Goal: Information Seeking & Learning: Learn about a topic

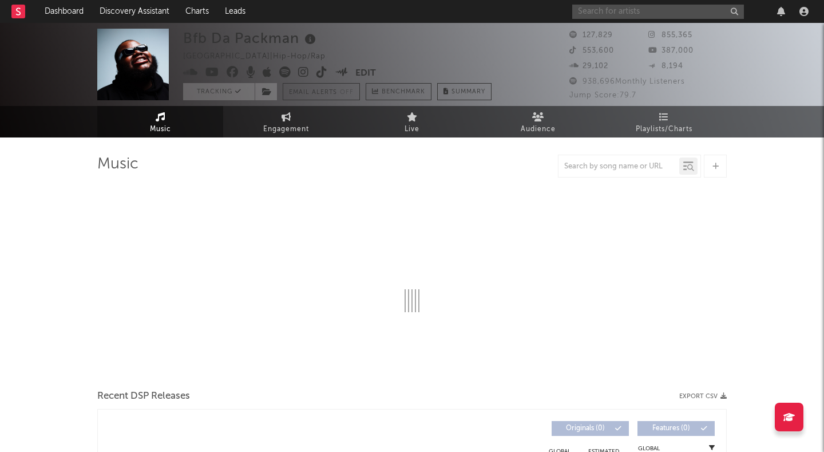
click at [615, 12] on input "text" at bounding box center [658, 12] width 172 height 14
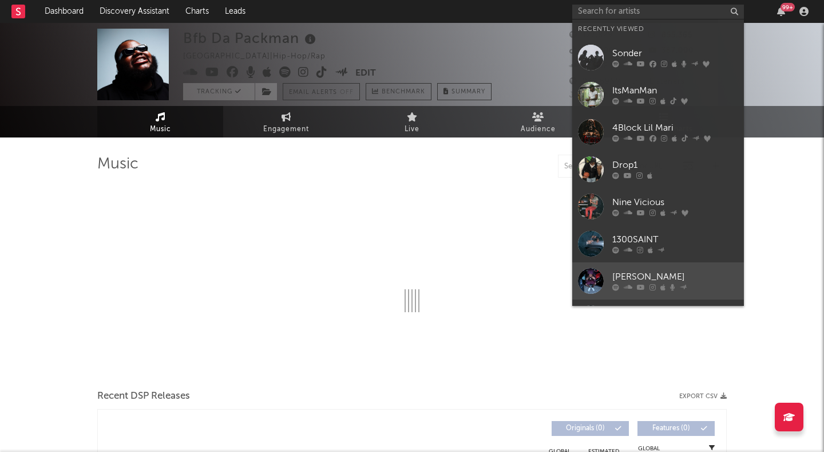
click at [598, 280] on div at bounding box center [591, 281] width 26 height 26
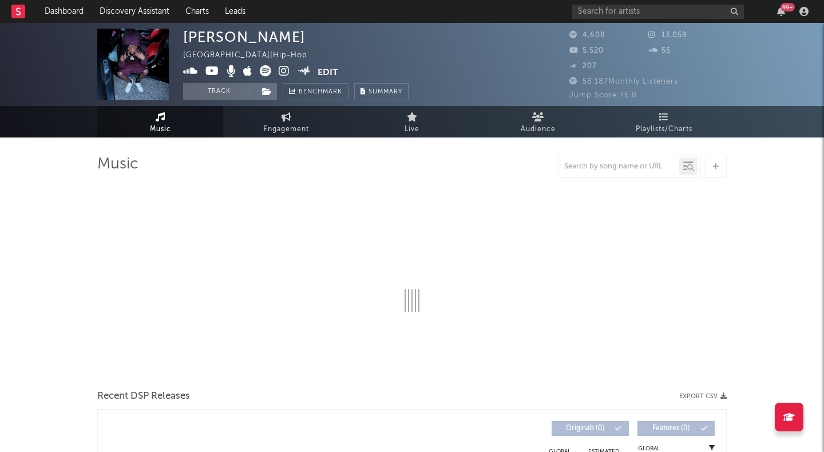
select select "6m"
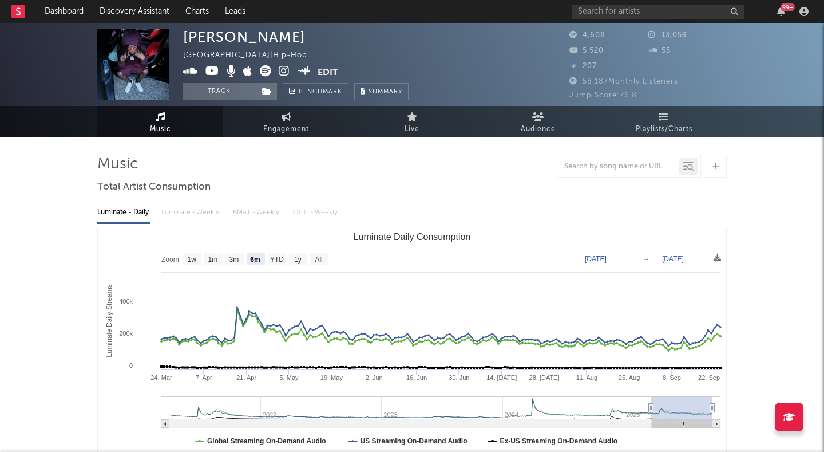
type input "2025-03-22"
type input "2025-09-22"
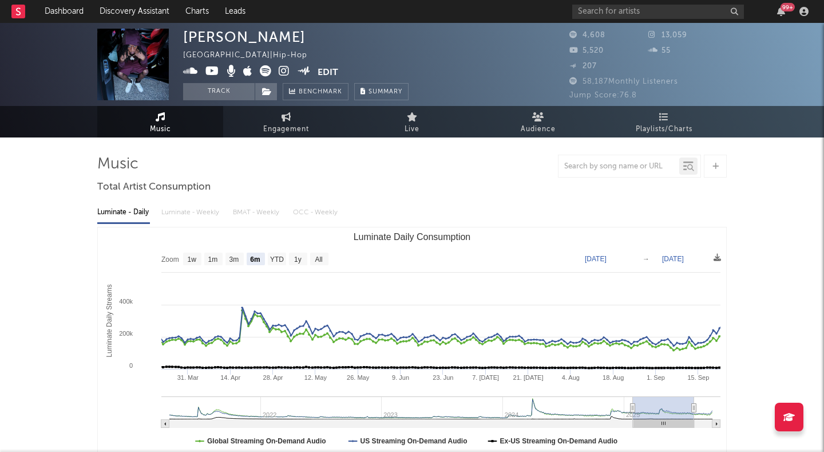
type input "2024-11-28"
type input "2025-05-31"
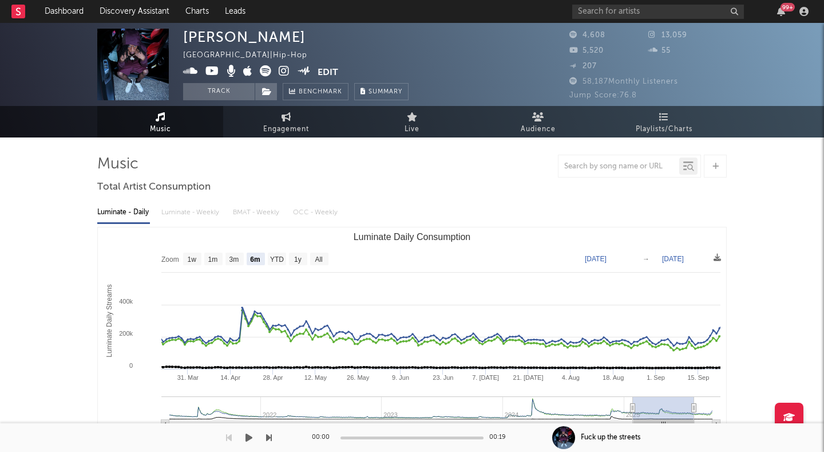
type input "2024-03-24"
type input "2024-09-24"
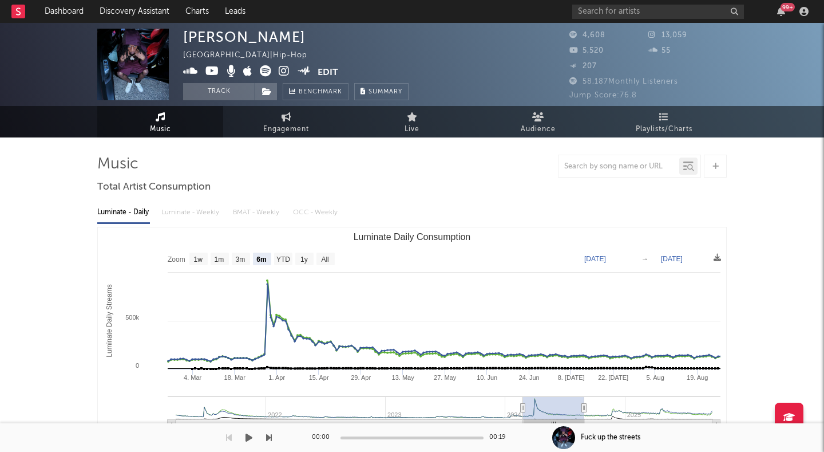
type input "2024-02-24"
drag, startPoint x: 656, startPoint y: 409, endPoint x: 423, endPoint y: 439, distance: 235.4
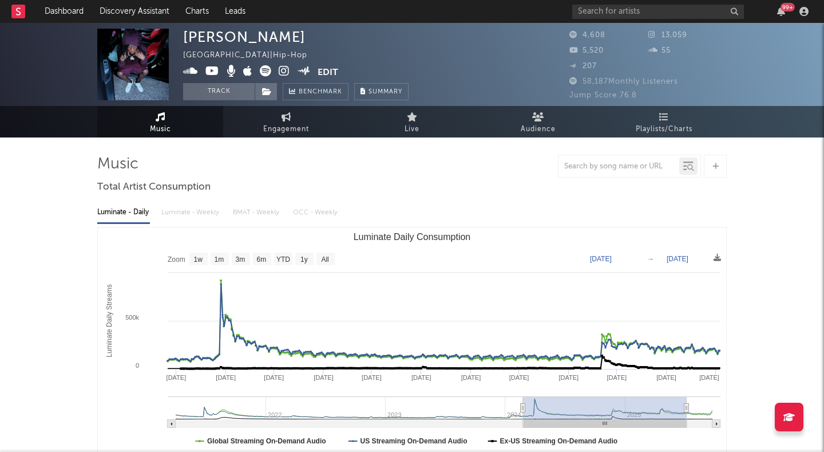
type input "2025-09-15"
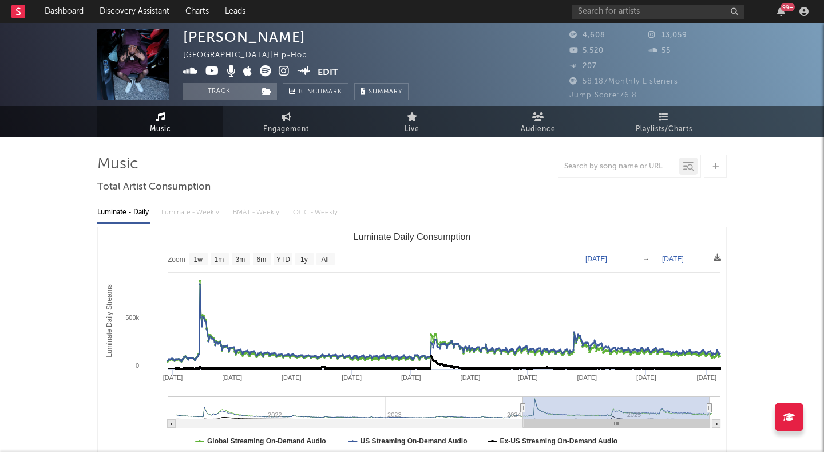
drag, startPoint x: 586, startPoint y: 405, endPoint x: 751, endPoint y: 411, distance: 165.6
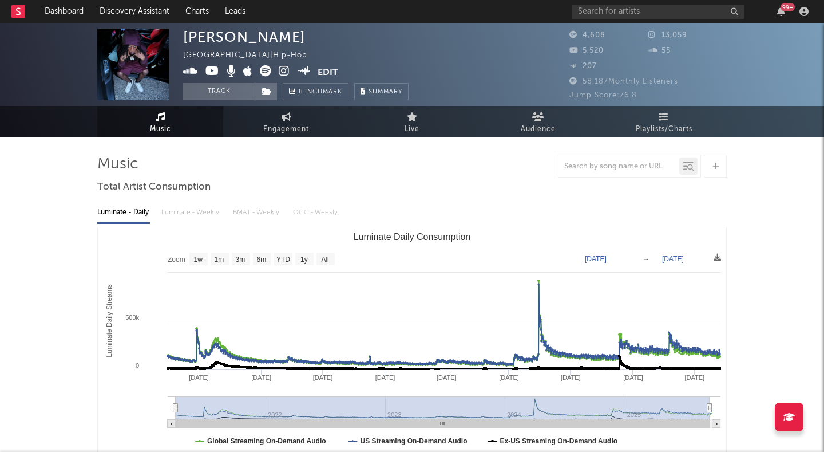
drag, startPoint x: 524, startPoint y: 406, endPoint x: 161, endPoint y: 401, distance: 363.6
click at [161, 401] on icon "Created with Highcharts 10.3.3 Luminate Daily Streams Luminate Daily Consumptio…" at bounding box center [412, 341] width 629 height 229
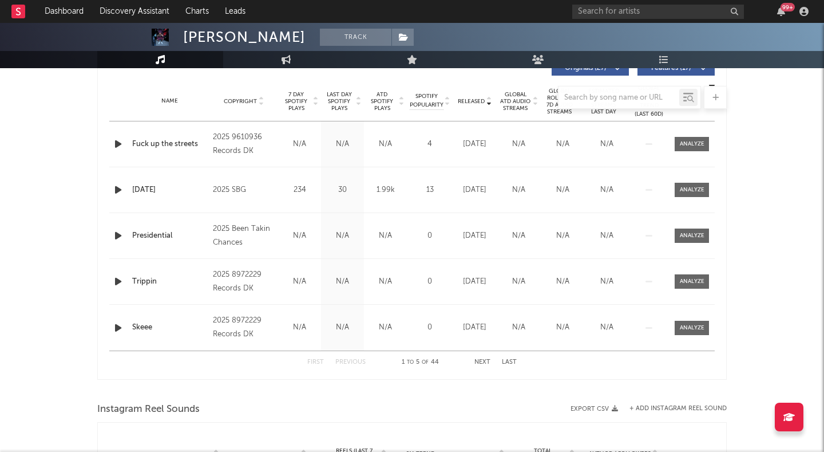
scroll to position [466, 0]
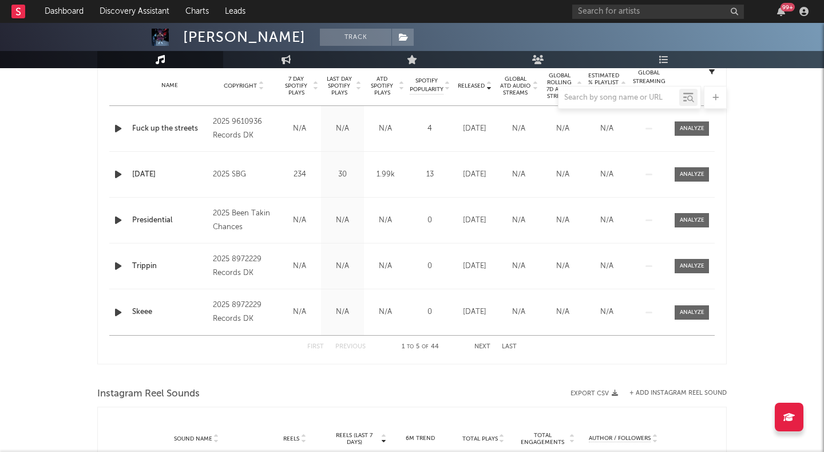
click at [475, 347] on button "Next" at bounding box center [483, 346] width 16 height 6
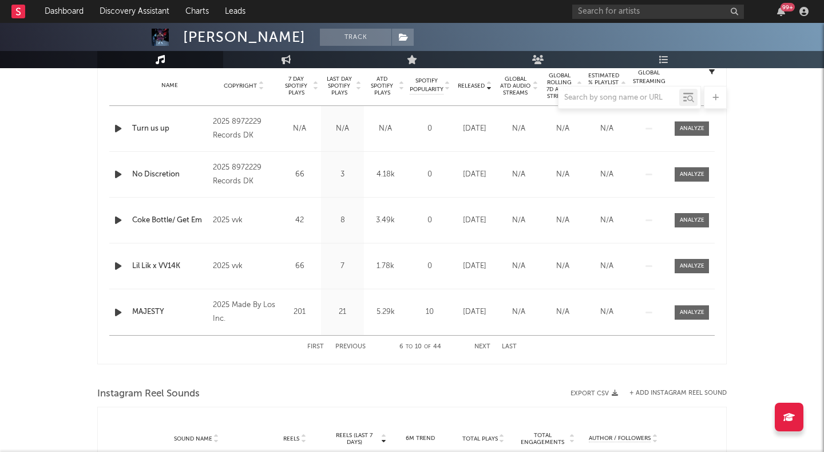
click at [475, 347] on button "Next" at bounding box center [483, 346] width 16 height 6
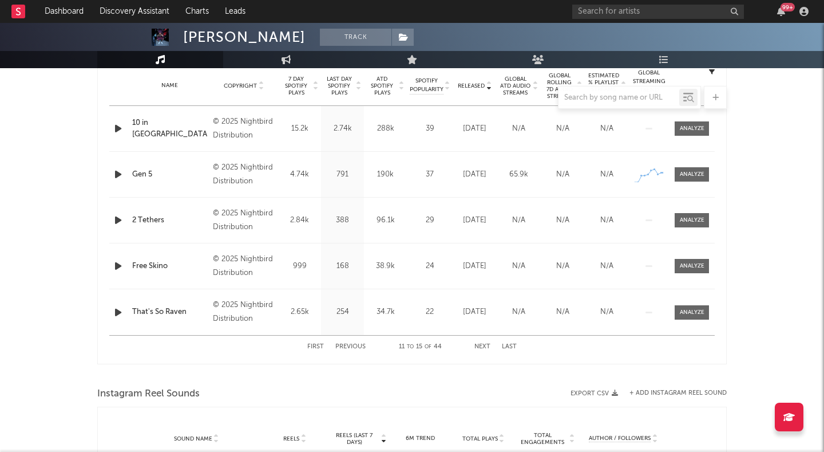
click at [349, 345] on button "Previous" at bounding box center [350, 346] width 30 height 6
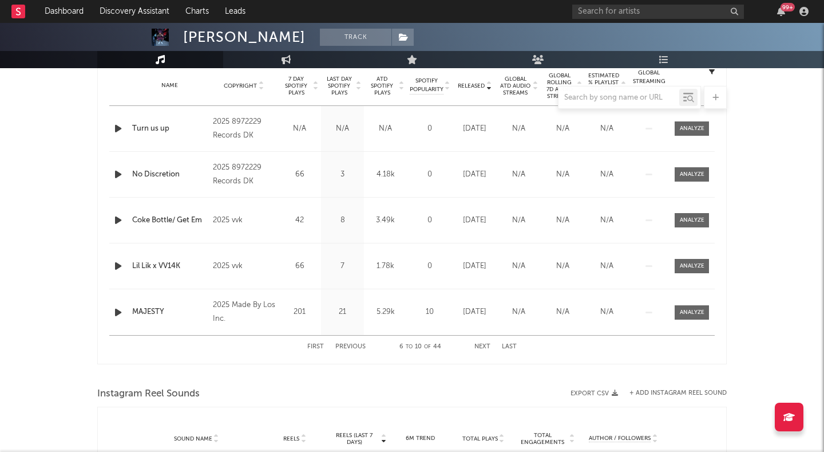
click at [481, 344] on button "Next" at bounding box center [483, 346] width 16 height 6
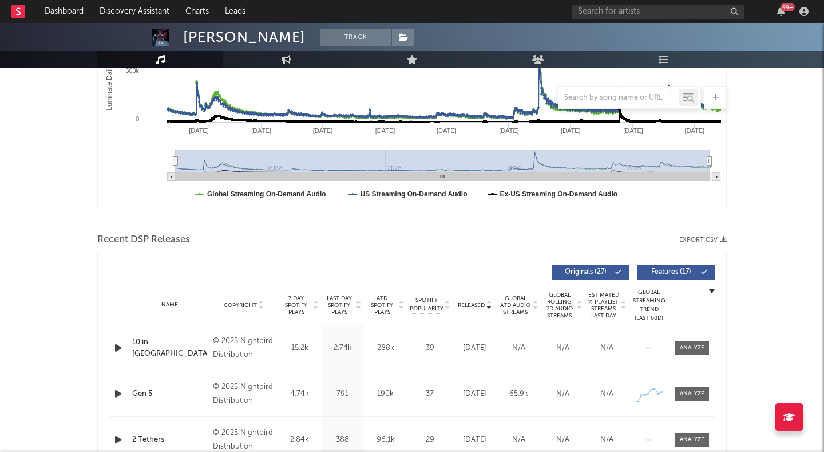
scroll to position [166, 0]
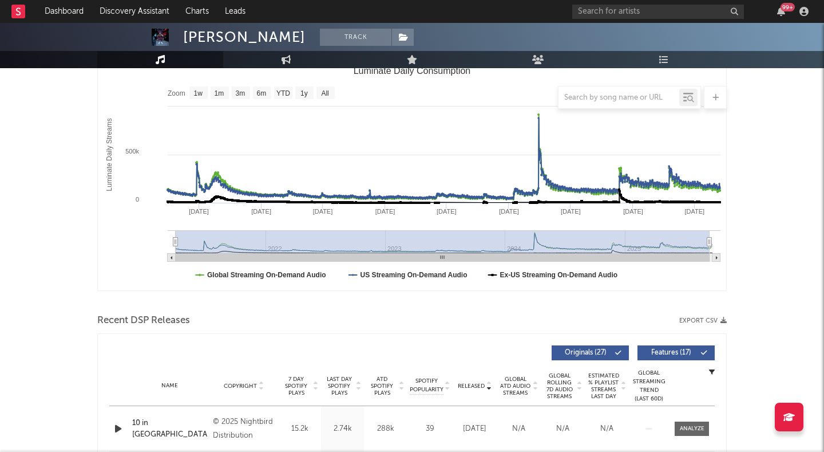
type input "2021-04-01"
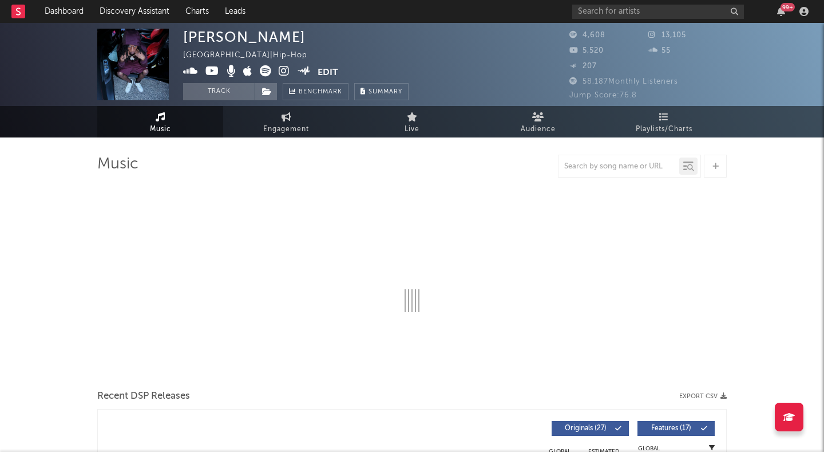
select select "6m"
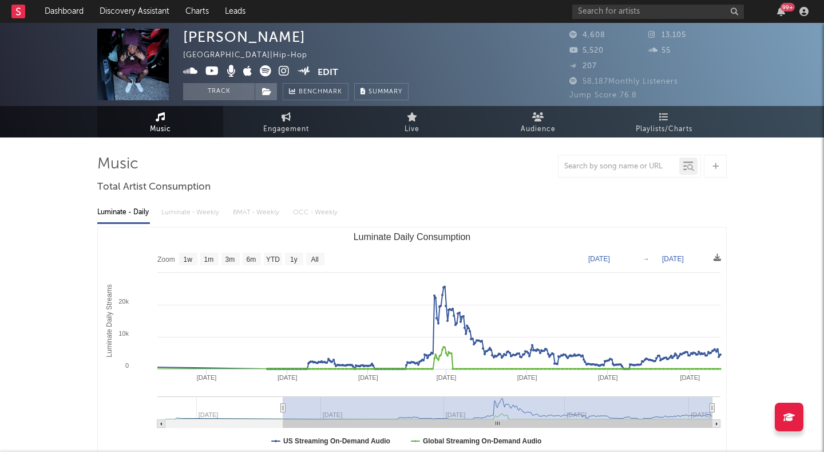
drag, startPoint x: 527, startPoint y: 406, endPoint x: 283, endPoint y: 392, distance: 244.3
click at [283, 392] on icon "Created with Highcharts 10.3.3 Luminate Daily Streams Luminate Daily Consumptio…" at bounding box center [412, 341] width 629 height 229
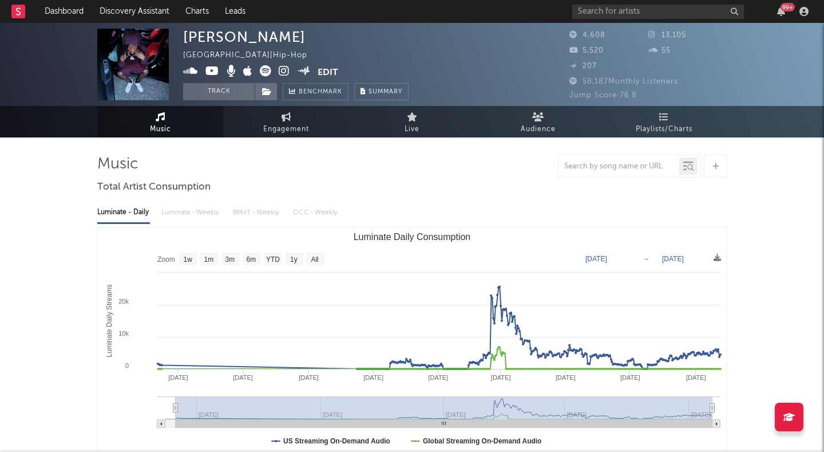
type input "2024-04-02"
select select "All"
drag, startPoint x: 283, startPoint y: 406, endPoint x: 148, endPoint y: 401, distance: 135.2
click at [148, 401] on icon "Created with Highcharts 10.3.3 Luminate Daily Streams Luminate Daily Consumptio…" at bounding box center [412, 341] width 629 height 229
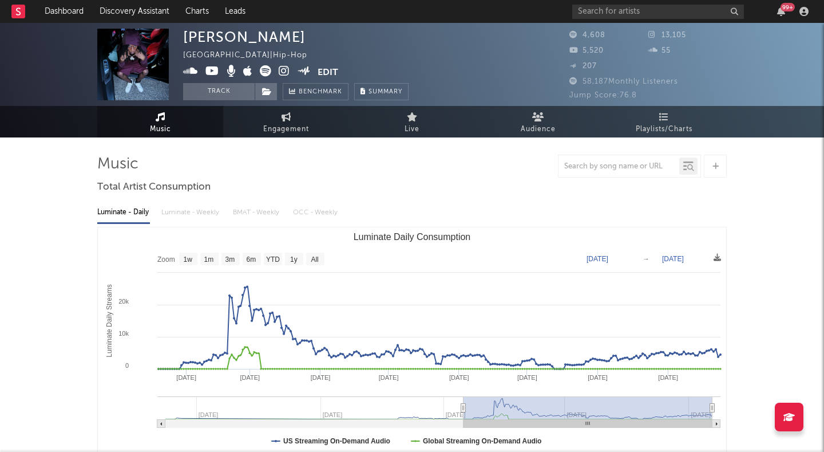
drag, startPoint x: 165, startPoint y: 404, endPoint x: 468, endPoint y: 386, distance: 303.3
click at [468, 386] on icon "Created with Highcharts 10.3.3 Luminate Daily Streams Luminate Daily Consumptio…" at bounding box center [412, 341] width 629 height 229
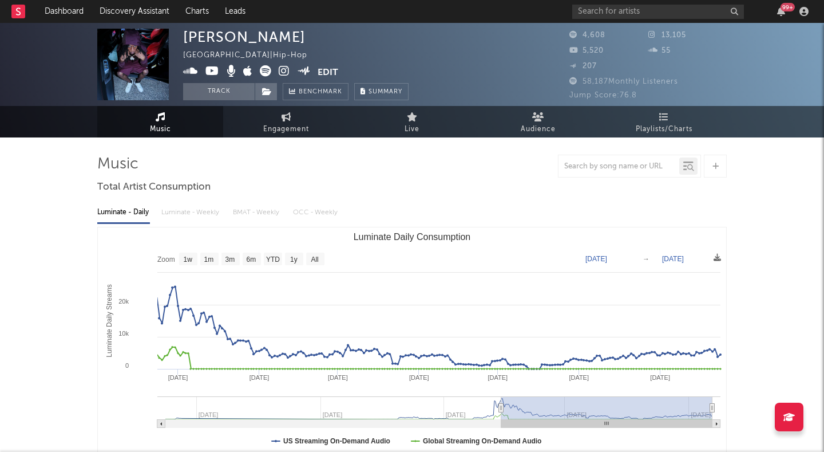
type input "2025-03-19"
select select "6m"
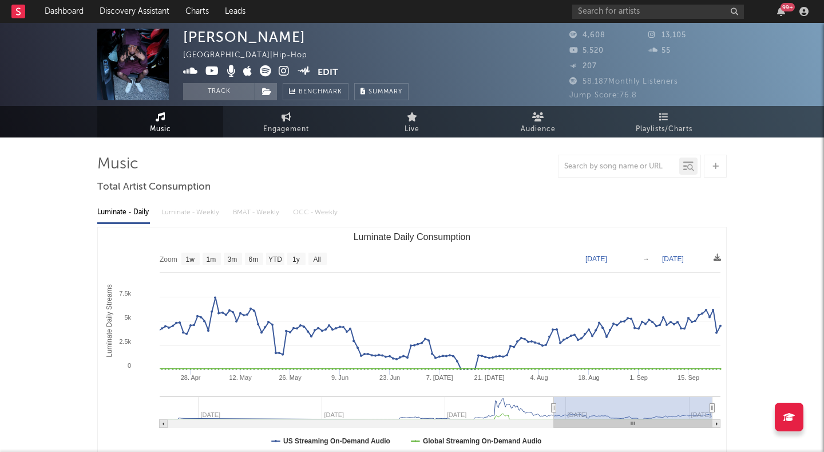
drag, startPoint x: 468, startPoint y: 408, endPoint x: 555, endPoint y: 408, distance: 87.6
click at [555, 408] on icon "Luminate Daily Consumption" at bounding box center [554, 408] width 5 height 9
type input "2025-04-19"
select select "6m"
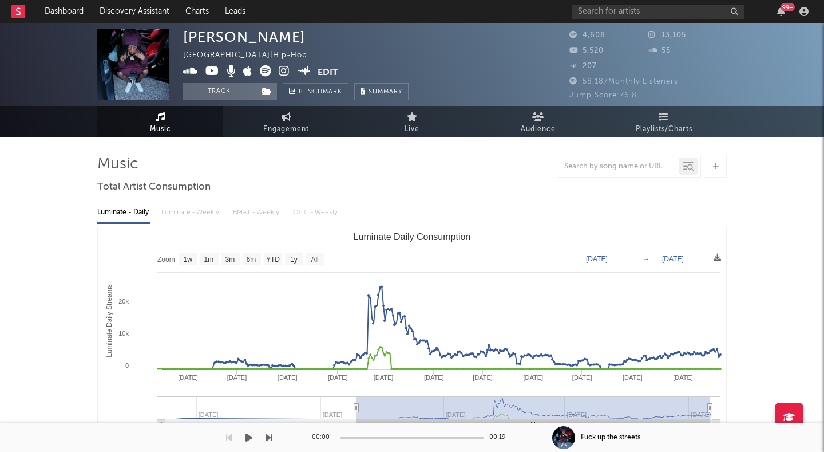
type input "2024-09-06"
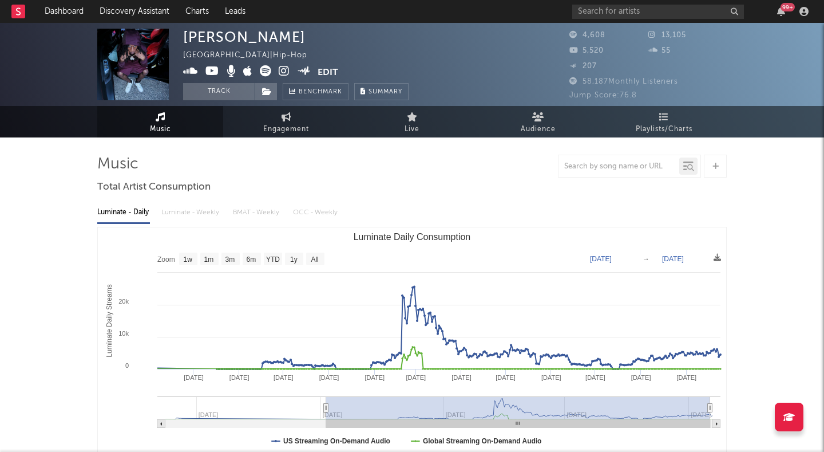
drag, startPoint x: 554, startPoint y: 406, endPoint x: 326, endPoint y: 418, distance: 228.1
click at [326, 418] on g "Luminate Daily Consumption" at bounding box center [438, 411] width 563 height 31
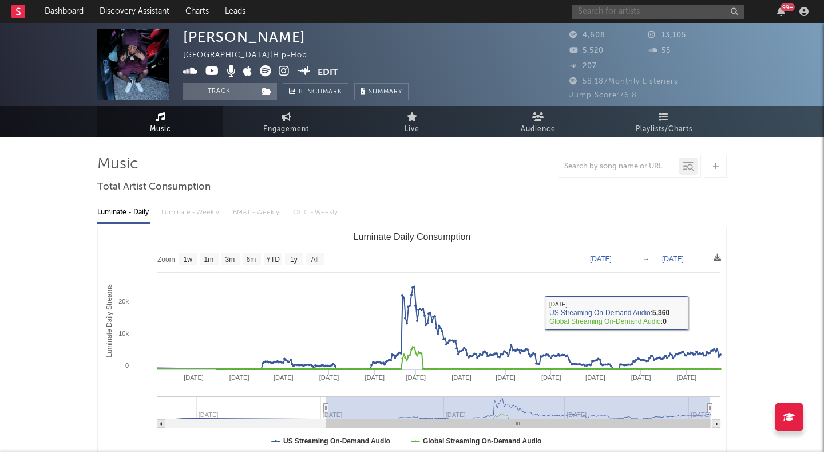
click at [630, 14] on input "text" at bounding box center [658, 12] width 172 height 14
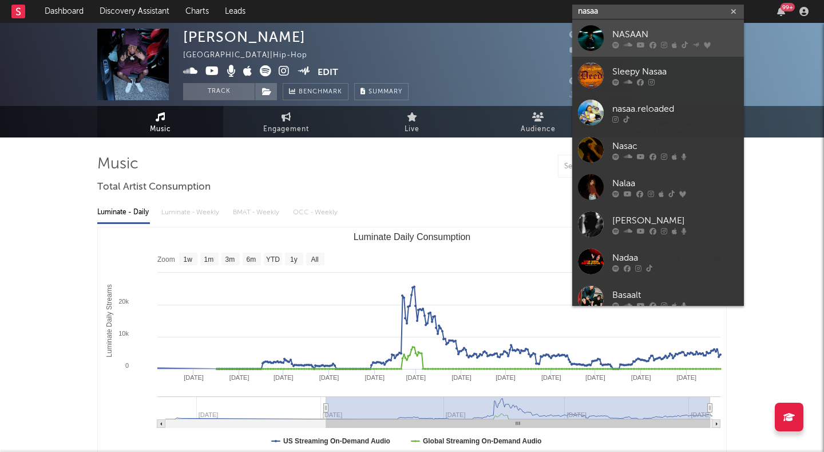
type input "nasaa"
click at [620, 30] on div "NASAAN" at bounding box center [676, 34] width 126 height 14
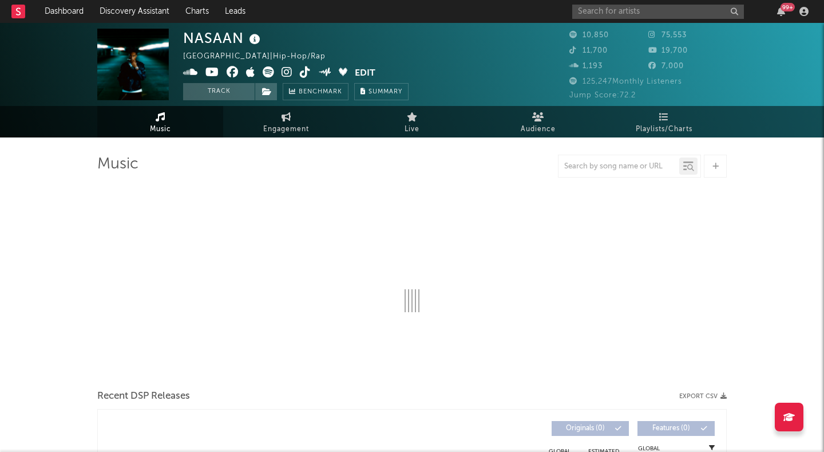
select select "6m"
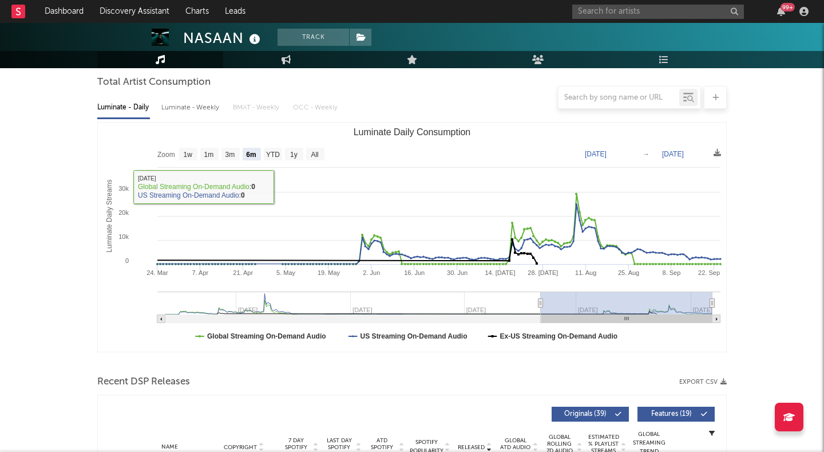
scroll to position [110, 0]
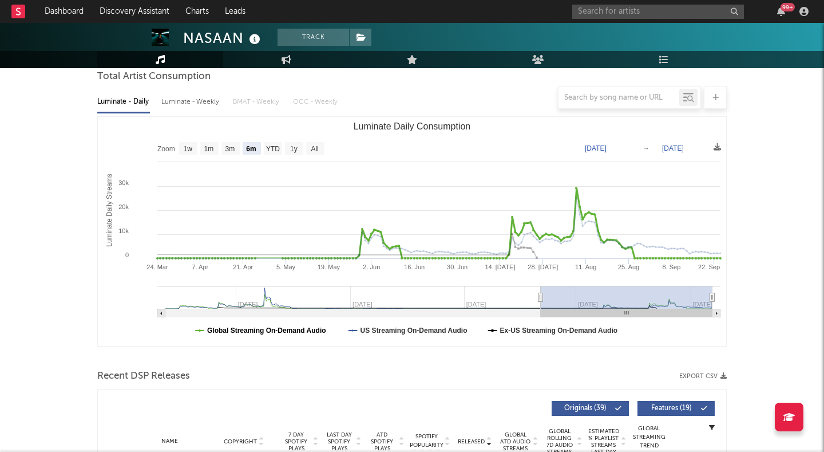
click at [287, 329] on text "Global Streaming On-Demand Audio" at bounding box center [266, 330] width 119 height 8
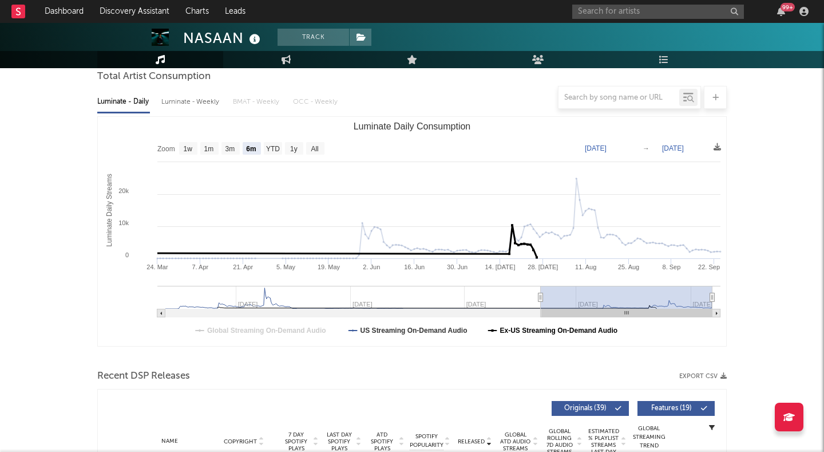
click at [510, 331] on text "Ex-US Streaming On-Demand Audio" at bounding box center [559, 330] width 118 height 8
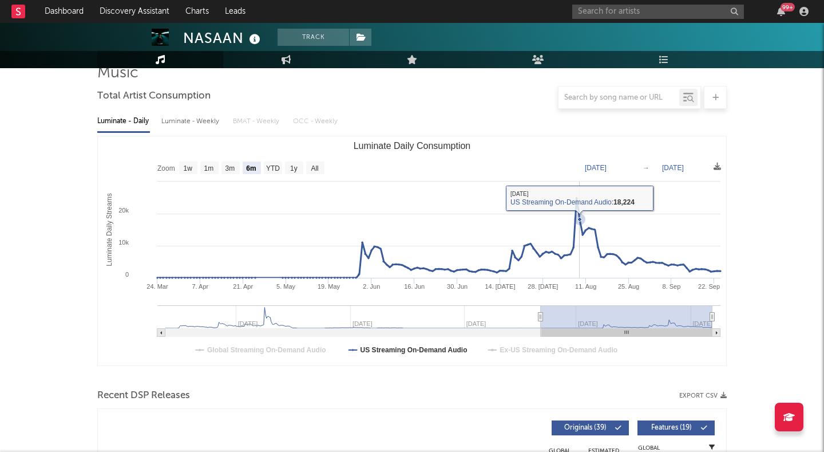
scroll to position [87, 0]
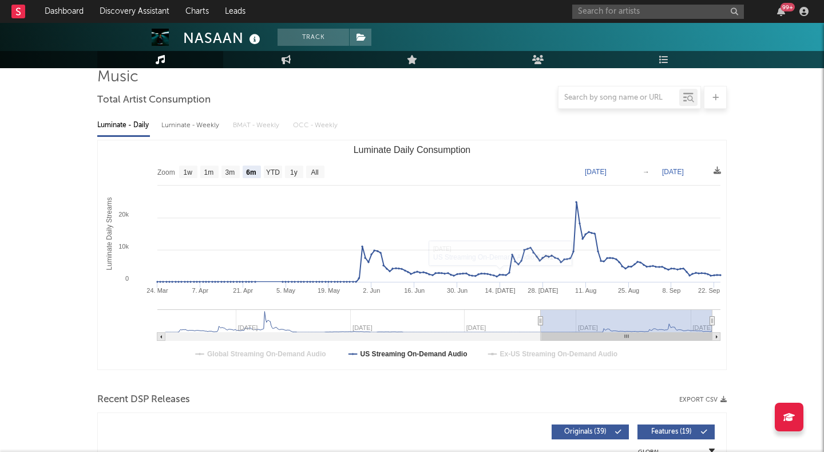
click at [203, 121] on div "Luminate - Weekly" at bounding box center [191, 125] width 60 height 19
select select "6m"
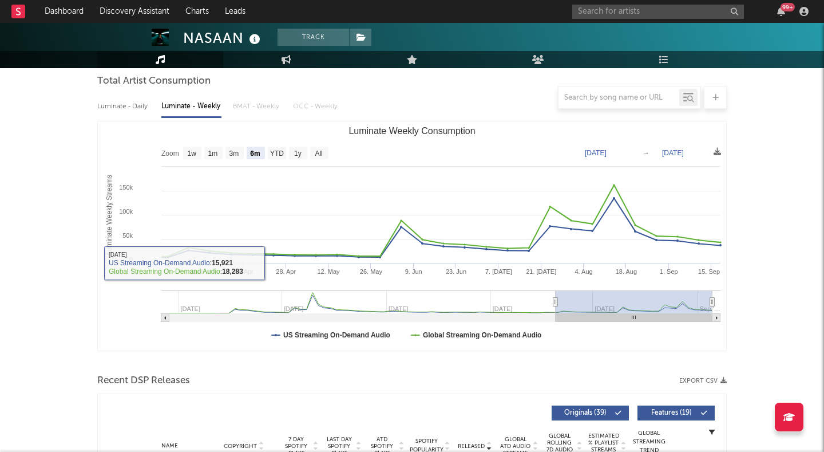
scroll to position [113, 0]
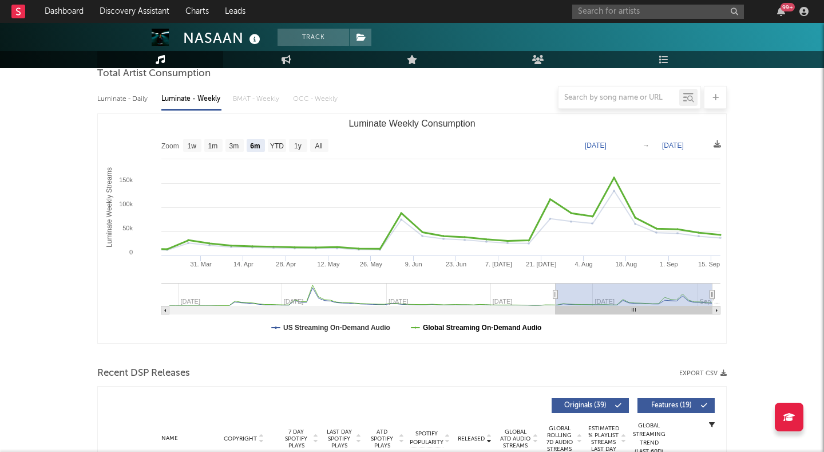
click at [456, 328] on text "Global Streaming On-Demand Audio" at bounding box center [482, 327] width 119 height 8
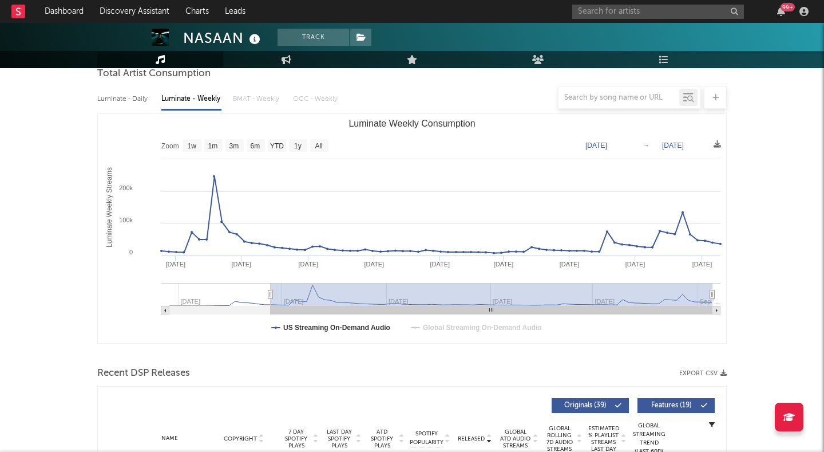
drag, startPoint x: 558, startPoint y: 294, endPoint x: 270, endPoint y: 299, distance: 287.4
click at [270, 299] on g "Luminate Weekly Consumption" at bounding box center [440, 298] width 559 height 31
type input "2024-04-15"
type input "[DATE]"
type input "2024-04-13"
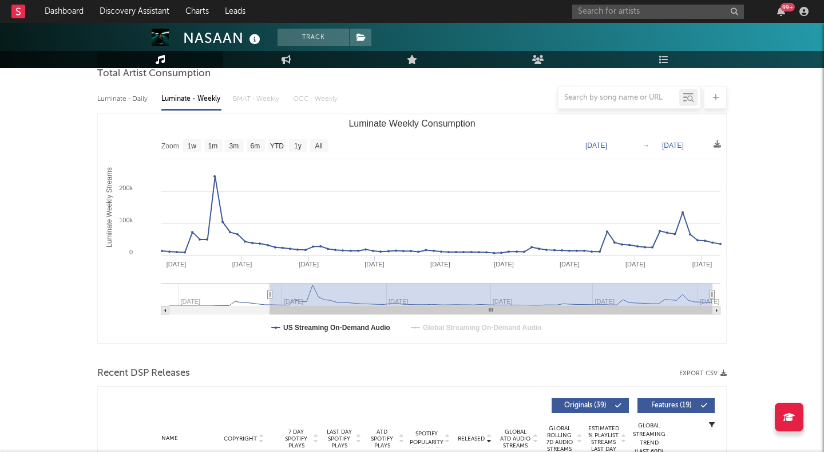
type input "[DATE]"
type input "2024-04-07"
type input "[DATE]"
type input "2024-04-03"
type input "[DATE]"
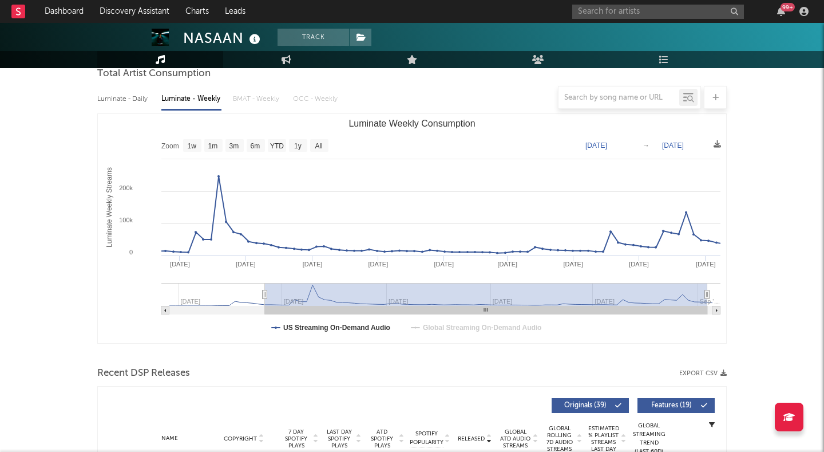
type input "2024-03-30"
type input "2025-08-31"
type input "2024-03-25"
type input "[DATE]"
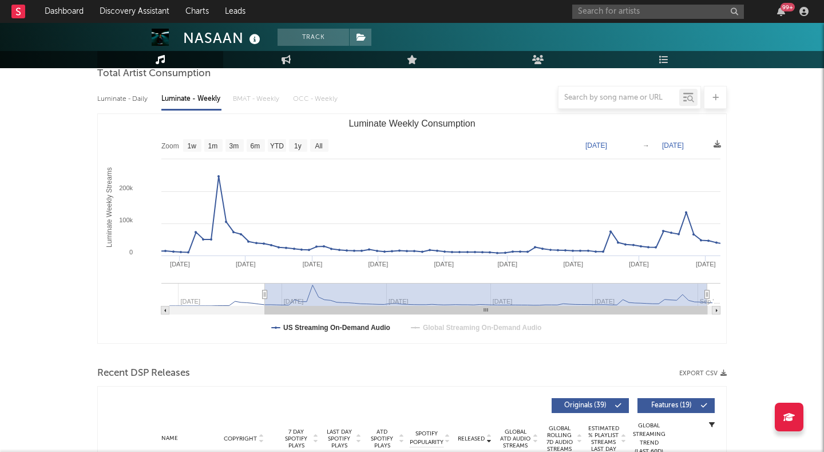
type input "2025-08-21"
type input "2024-03-15"
type input "2025-08-16"
type input "2024-03-09"
type input "[DATE]"
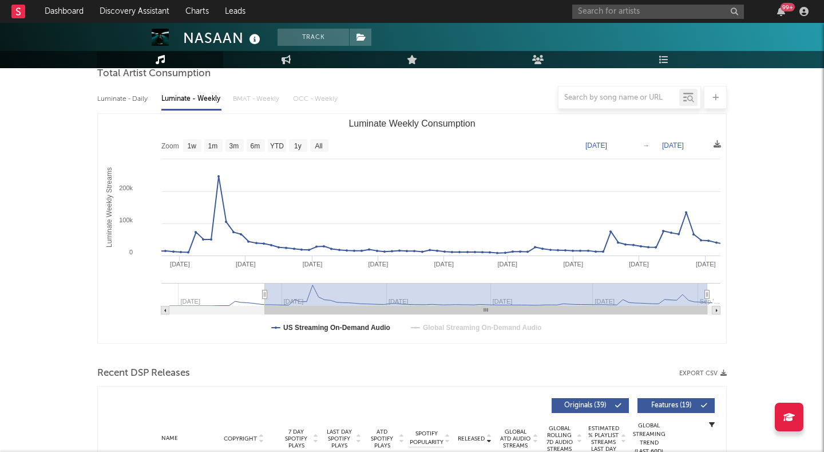
type input "2024-03-01"
type input "2025-08-02"
type input "[DATE]"
type input "2024-02-24"
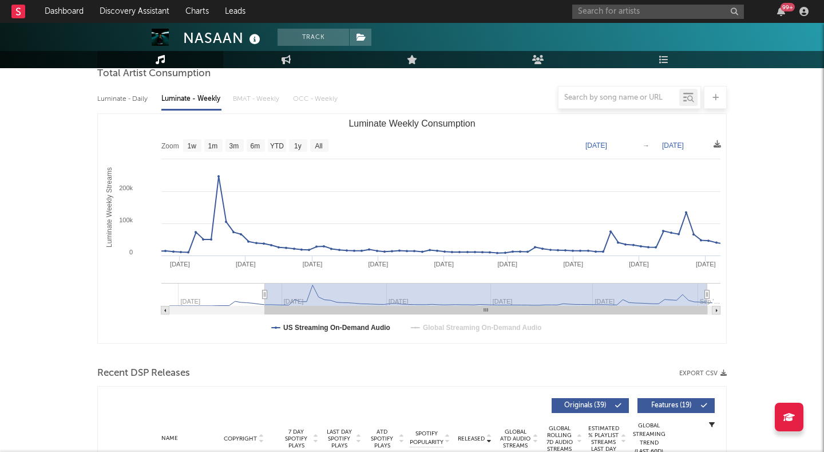
type input "[DATE]"
type input "2024-02-21"
type input "[DATE]"
type input "2024-02-18"
type input "2025-07-21"
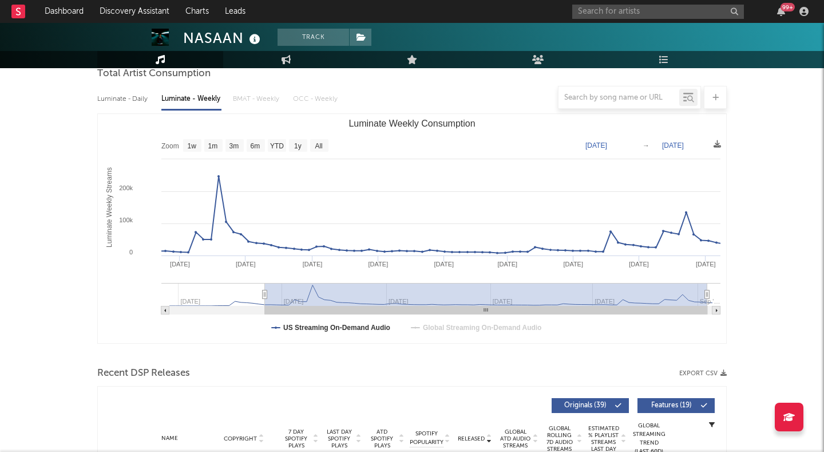
type input "2024-02-16"
type input "2025-07-19"
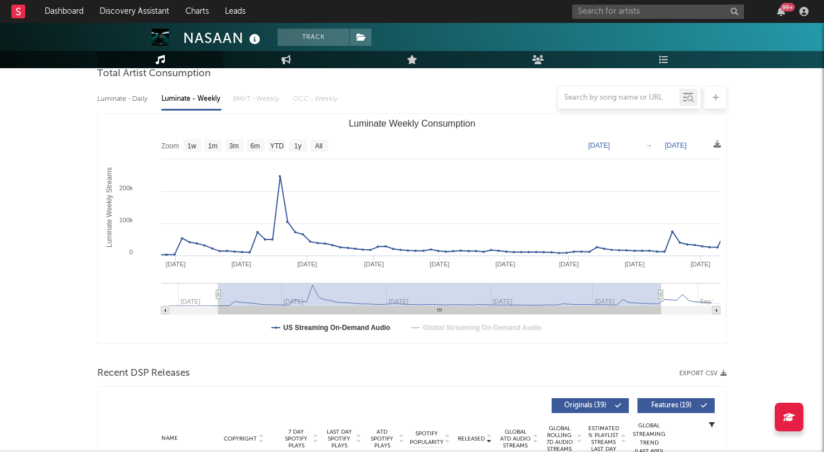
type input "2024-02-10"
type input "2025-07-12"
type input "2024-02-08"
type input "[DATE]"
type input "2024-02-05"
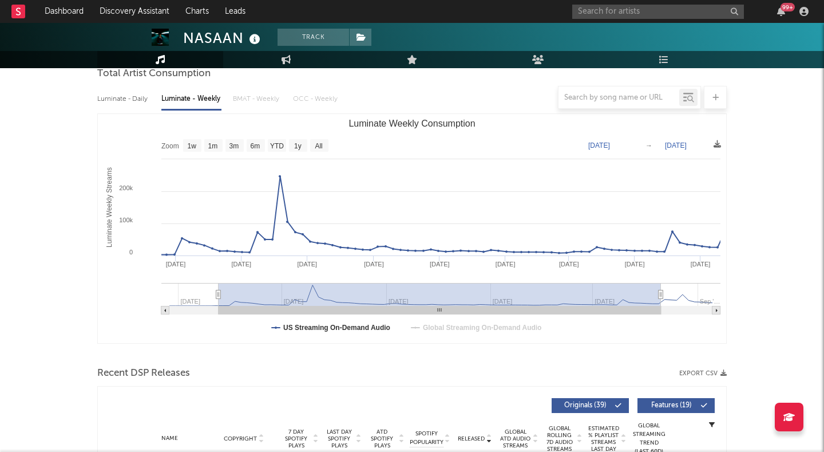
type input "[DATE]"
type input "2024-02-03"
type input "[DATE]"
type input "2024-02-01"
type input "2025-07-04"
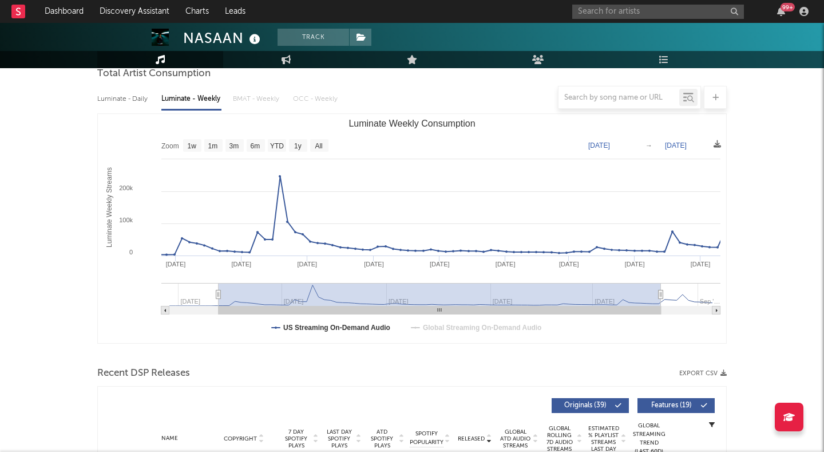
type input "2024-01-30"
type input "2025-07-02"
type input "2024-01-27"
type input "2025-06-29"
type input "2024-01-25"
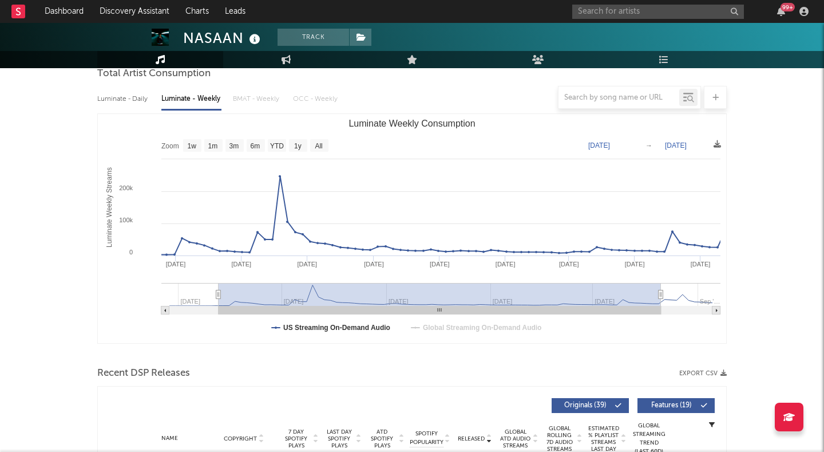
type input "2025-06-27"
type input "2024-01-22"
type input "2025-06-24"
type input "2024-01-20"
type input "2025-06-22"
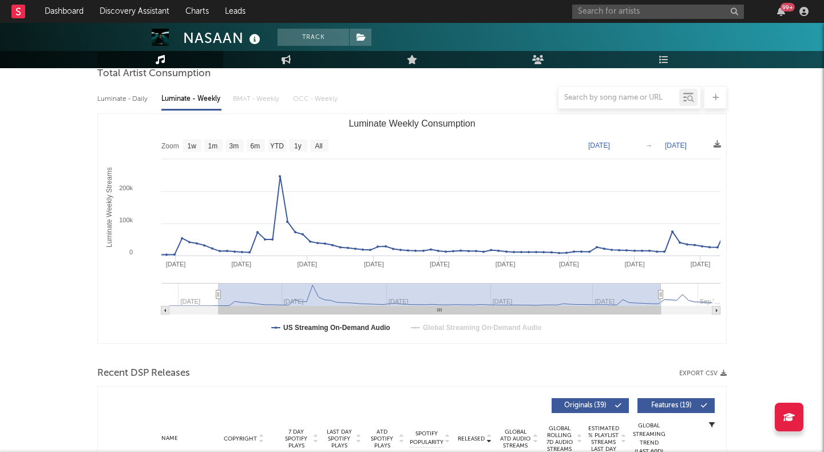
type input "2024-01-18"
type input "2025-06-20"
type input "2024-01-17"
type input "2025-06-19"
type input "2024-01-16"
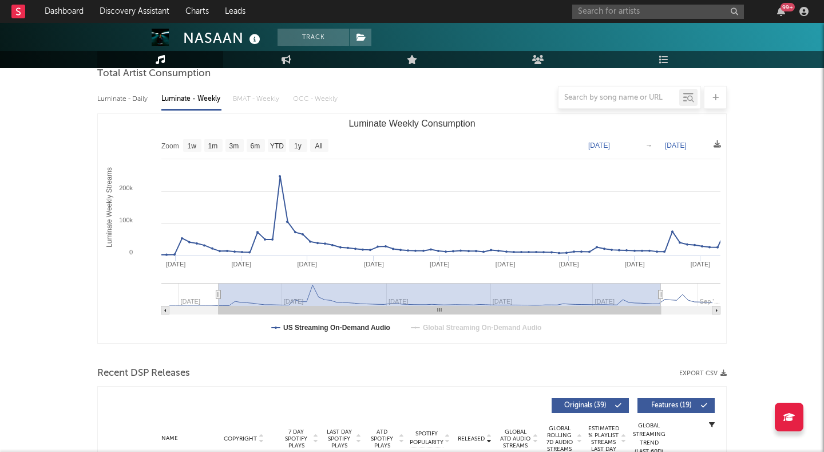
type input "2025-06-18"
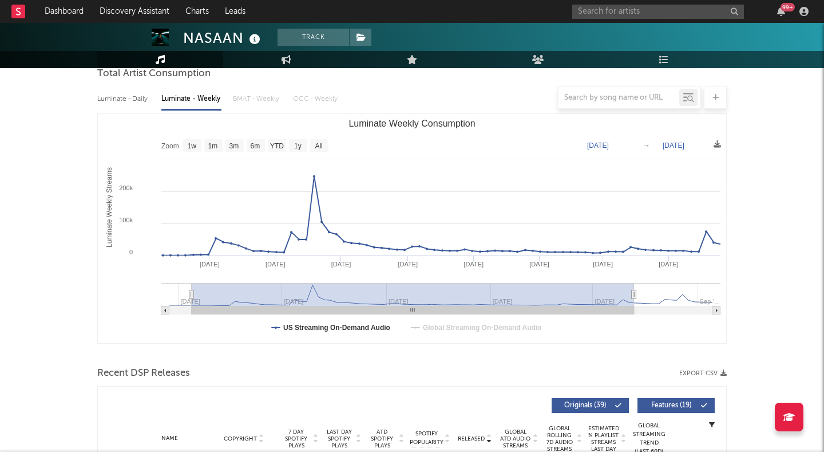
type input "2024-01-13"
type input "2025-06-15"
type input "2024-01-12"
type input "[DATE]"
type input "2024-01-13"
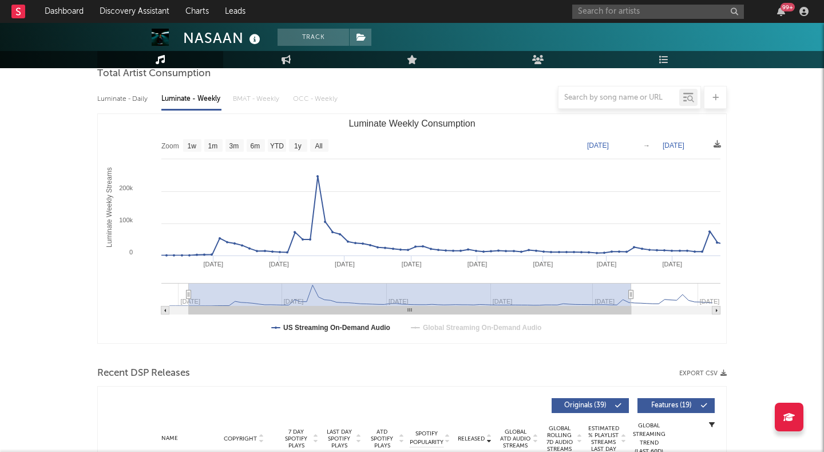
type input "2025-06-15"
type input "2024-01-14"
drag, startPoint x: 273, startPoint y: 296, endPoint x: 192, endPoint y: 293, distance: 80.2
click at [192, 293] on rect "Luminate Weekly Consumption" at bounding box center [410, 294] width 443 height 23
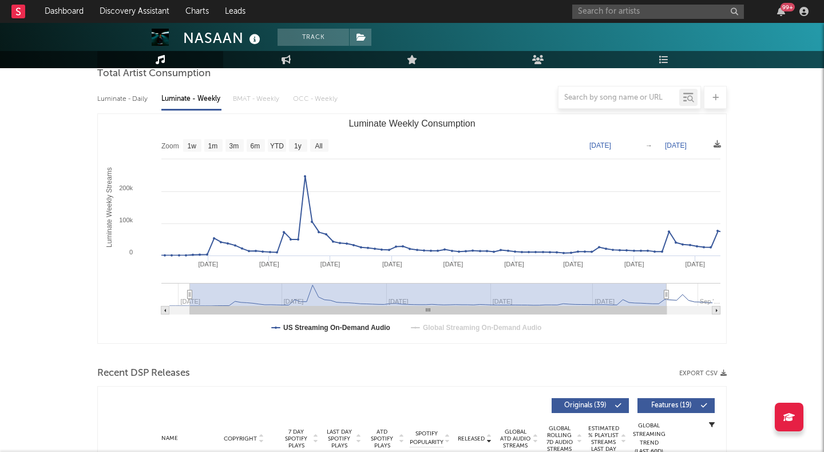
type input "[DATE]"
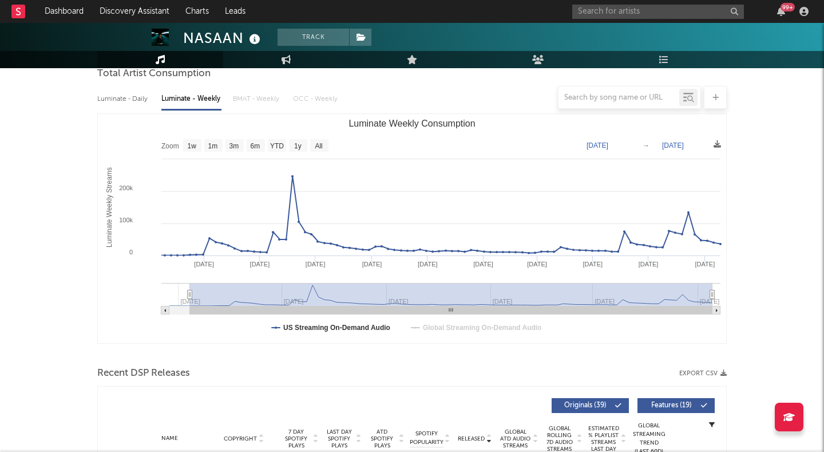
drag, startPoint x: 633, startPoint y: 292, endPoint x: 742, endPoint y: 300, distance: 109.6
type input "2023-12-27"
select select "All"
type input "2023-12-21"
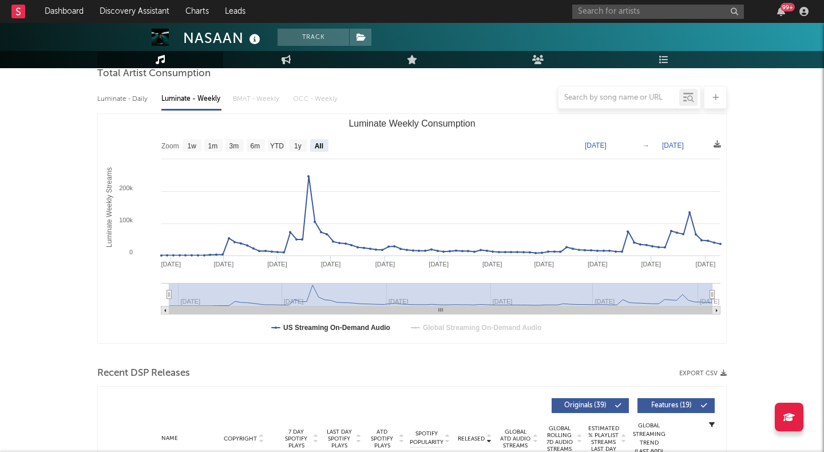
drag, startPoint x: 191, startPoint y: 291, endPoint x: 120, endPoint y: 291, distance: 71.0
click at [120, 291] on icon "Created with Highcharts 10.3.3 Luminate Weekly Streams Luminate Weekly Consumpt…" at bounding box center [412, 228] width 629 height 229
click at [123, 97] on div at bounding box center [412, 97] width 630 height 23
click at [127, 100] on div at bounding box center [412, 97] width 630 height 23
click at [131, 97] on div at bounding box center [412, 97] width 630 height 23
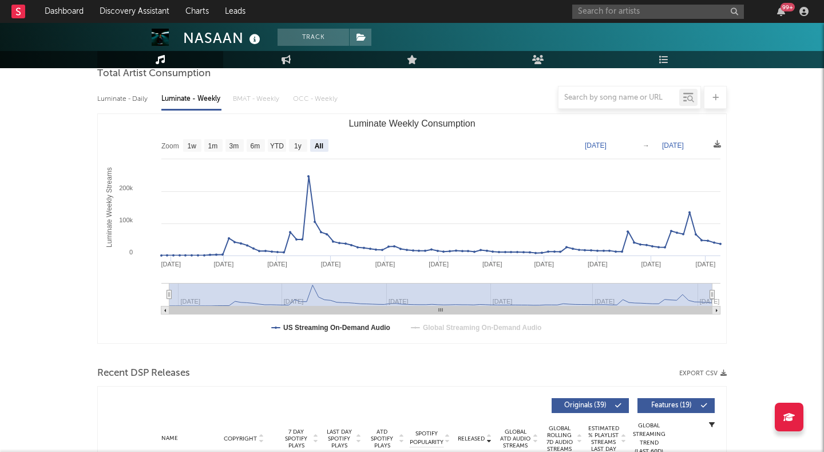
scroll to position [0, 0]
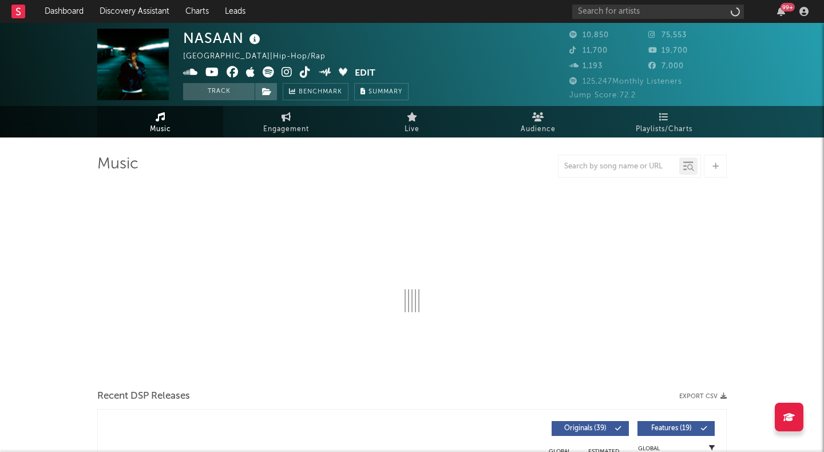
select select "6m"
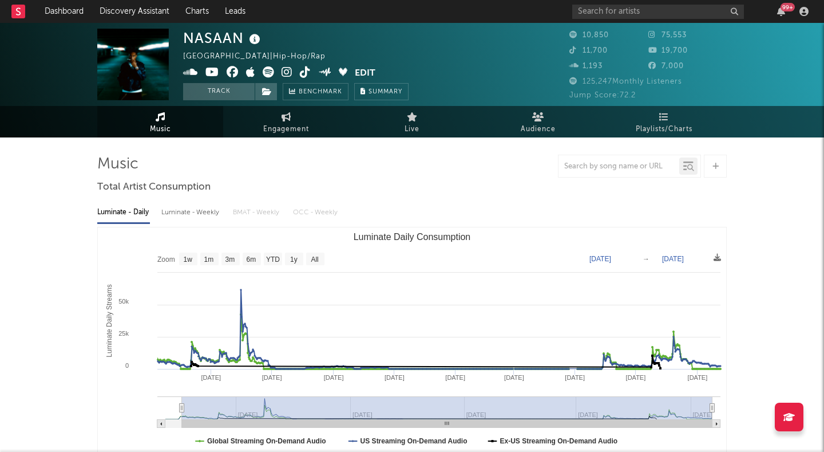
drag, startPoint x: 542, startPoint y: 407, endPoint x: 176, endPoint y: 399, distance: 365.9
click at [176, 399] on g "Luminate Daily Consumption" at bounding box center [438, 411] width 563 height 31
type input "[DATE]"
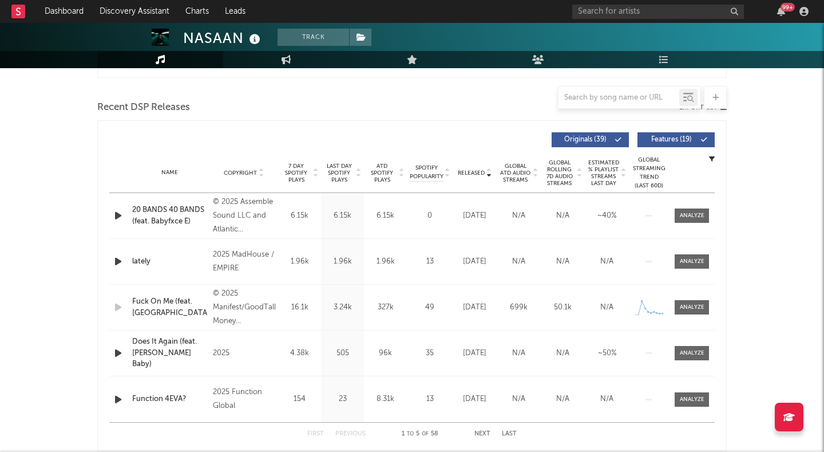
scroll to position [377, 0]
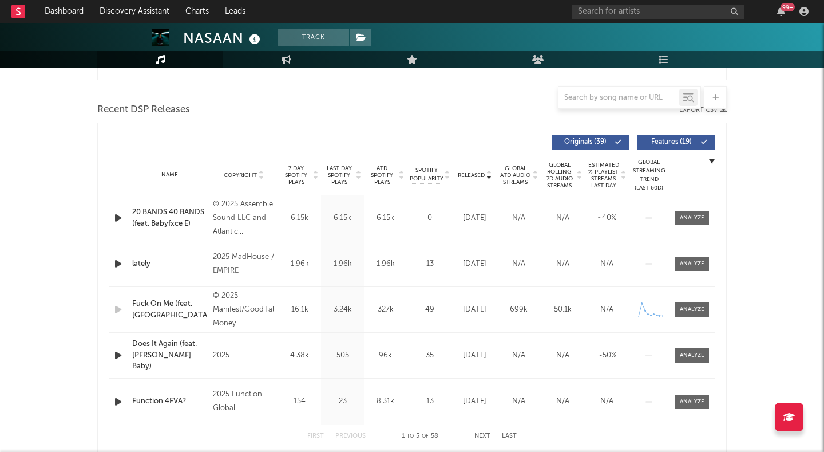
click at [664, 139] on span "Features ( 19 )" at bounding box center [671, 142] width 53 height 7
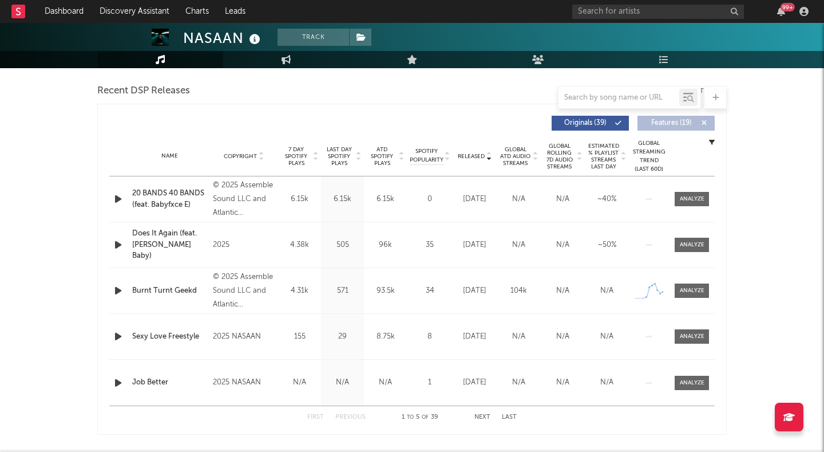
scroll to position [400, 0]
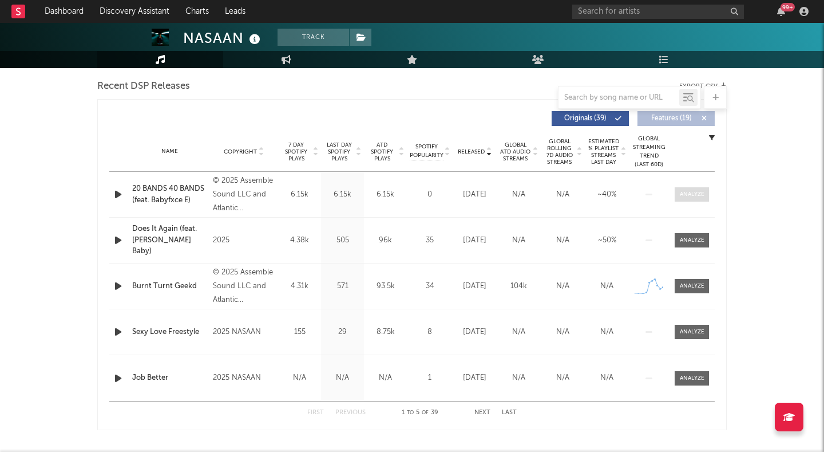
click at [686, 189] on span at bounding box center [692, 194] width 34 height 14
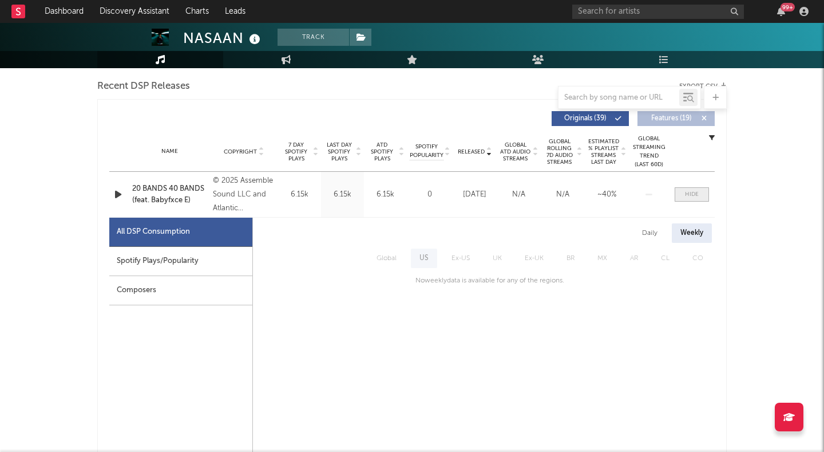
click at [686, 188] on span at bounding box center [692, 194] width 34 height 14
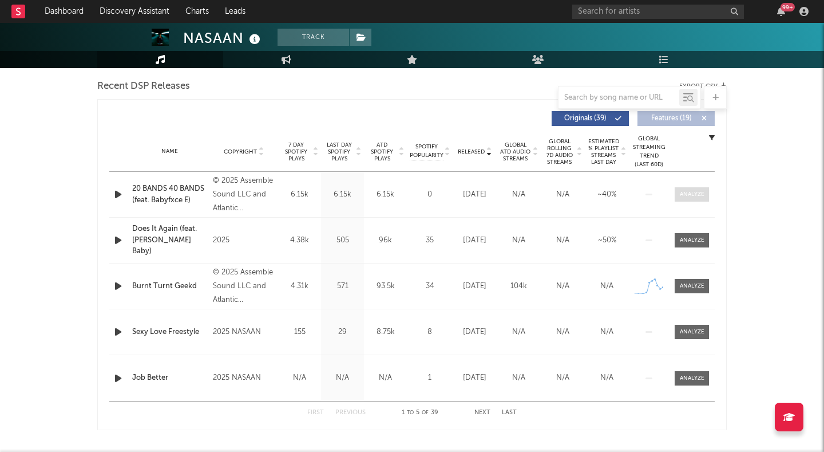
click at [686, 188] on span at bounding box center [692, 194] width 34 height 14
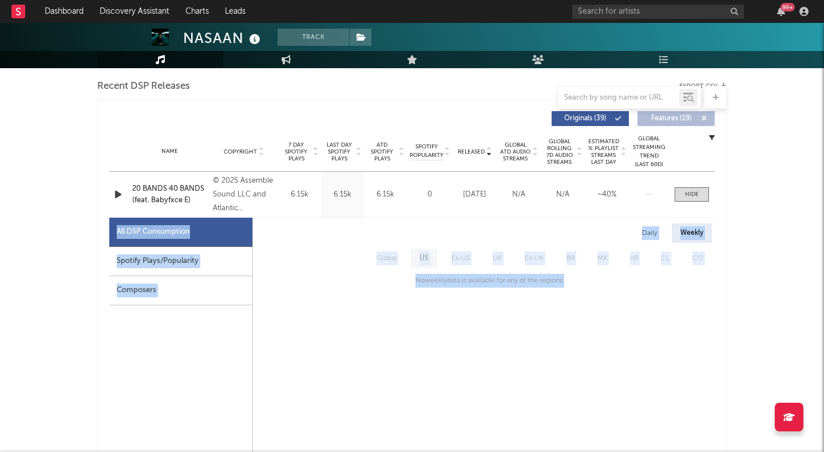
click at [653, 230] on div "Daily" at bounding box center [650, 232] width 33 height 19
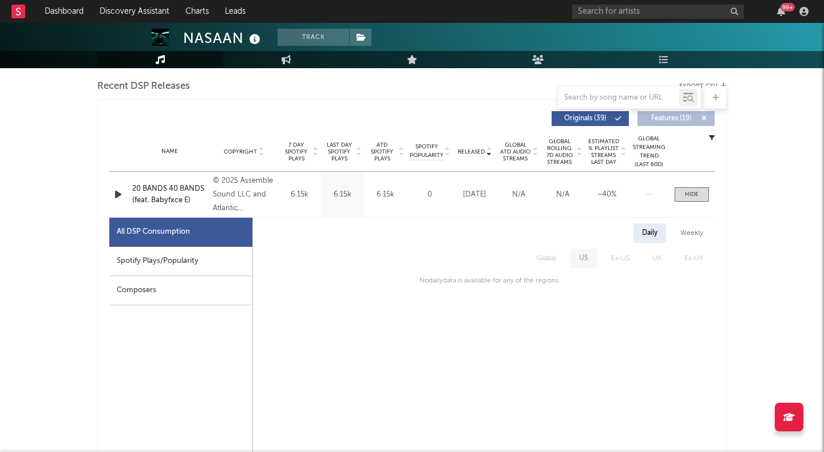
click at [693, 185] on div "Name 20 BANDS 40 BANDS (feat. Babyfxce E) Copyright © 2025 Assemble Sound LLC a…" at bounding box center [412, 194] width 606 height 45
click at [693, 187] on span at bounding box center [692, 194] width 34 height 14
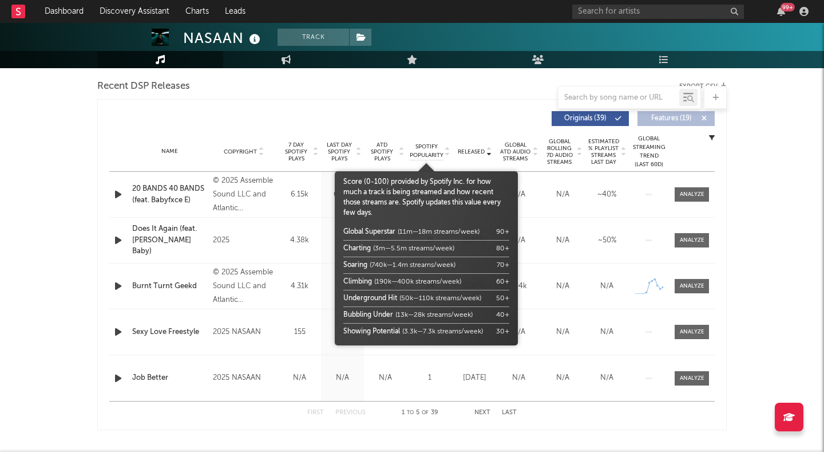
click at [424, 145] on span "Spotify Popularity" at bounding box center [427, 151] width 34 height 17
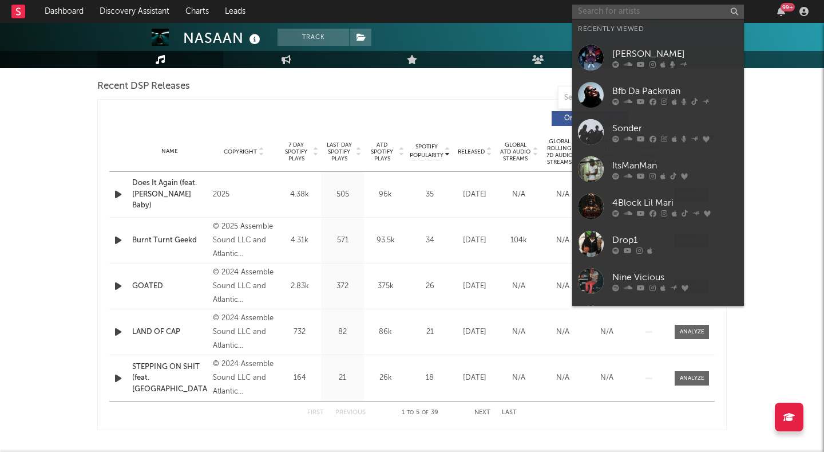
click at [591, 15] on input "text" at bounding box center [658, 12] width 172 height 14
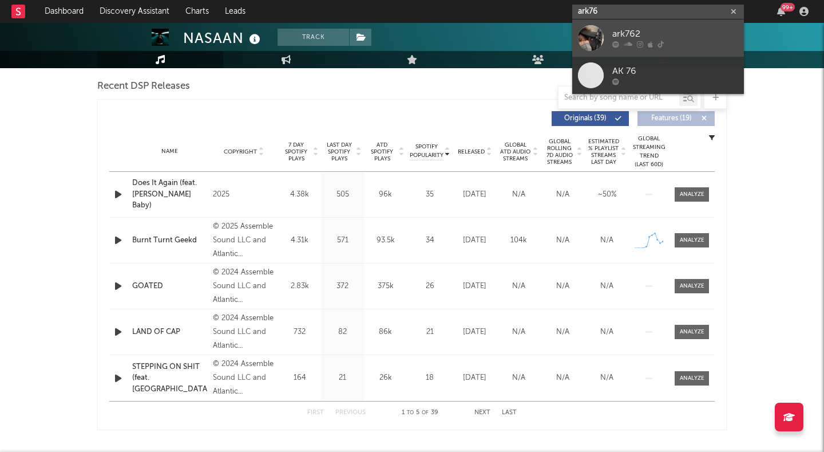
type input "ark76"
click at [595, 31] on div at bounding box center [591, 38] width 26 height 26
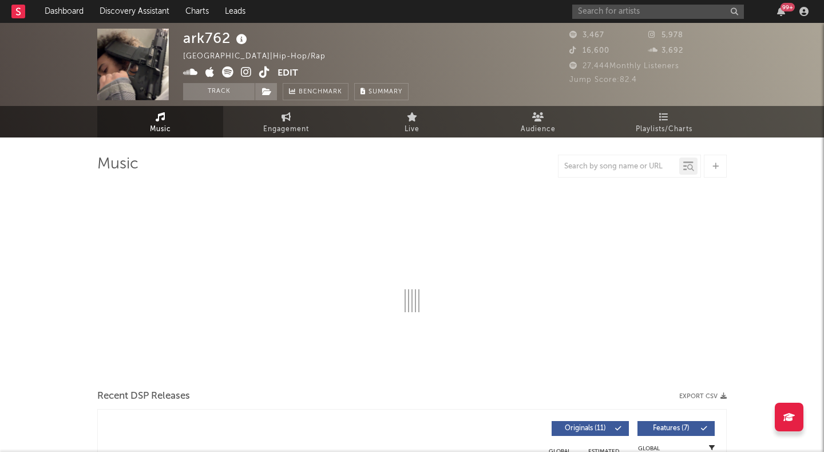
select select "6m"
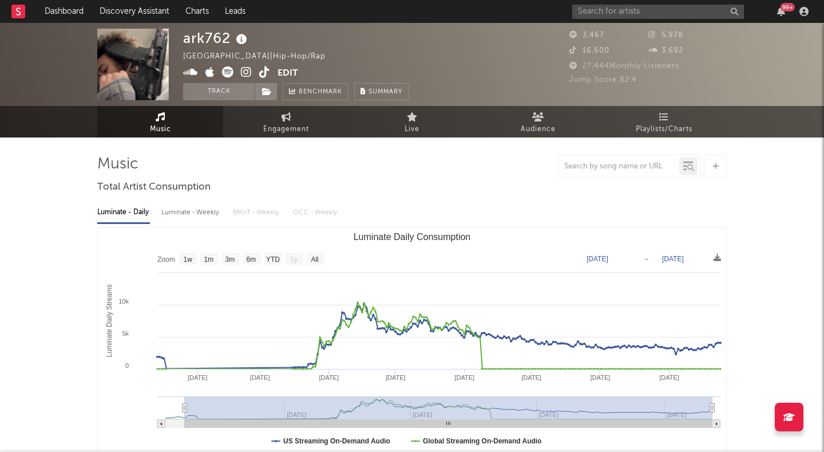
type input "[DATE]"
select select "All"
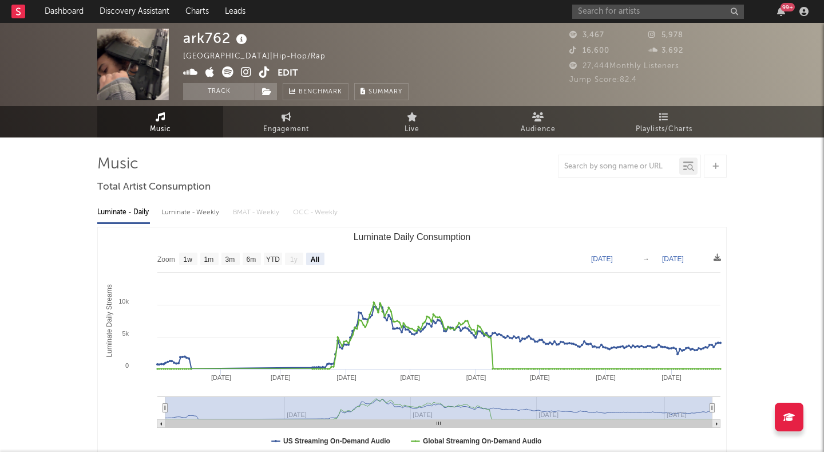
drag, startPoint x: 332, startPoint y: 409, endPoint x: 145, endPoint y: 370, distance: 191.3
click at [145, 370] on icon "Created with Highcharts 10.3.3 Luminate Daily Streams Luminate Daily Consumptio…" at bounding box center [412, 341] width 629 height 229
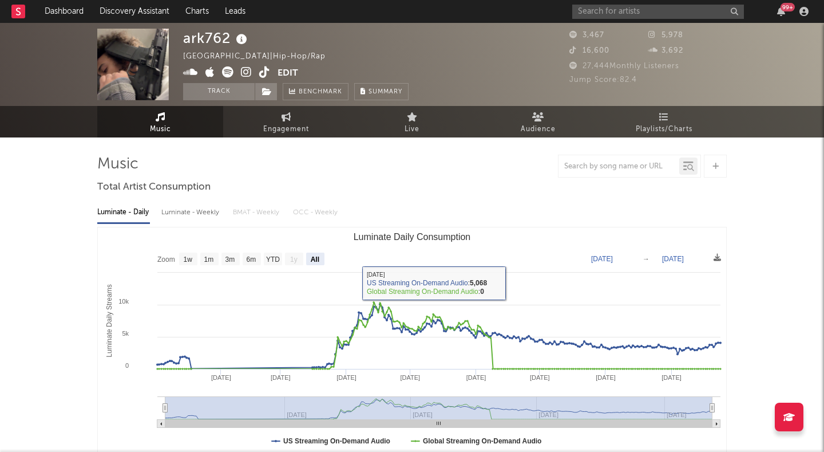
click at [183, 209] on div "Luminate - Weekly" at bounding box center [191, 212] width 60 height 19
select select "6m"
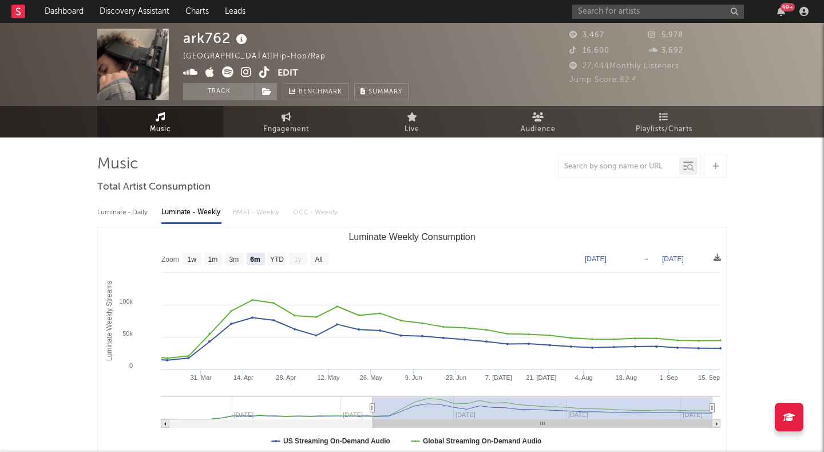
click at [130, 210] on div "Luminate - Daily" at bounding box center [123, 212] width 53 height 19
select select "6m"
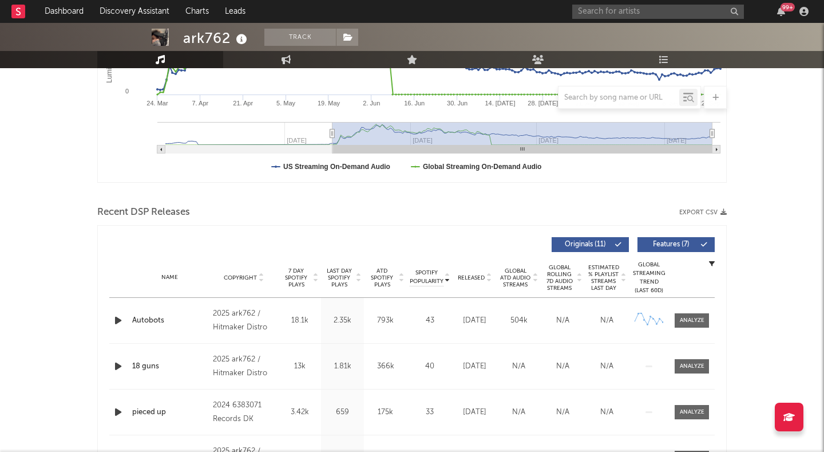
scroll to position [310, 0]
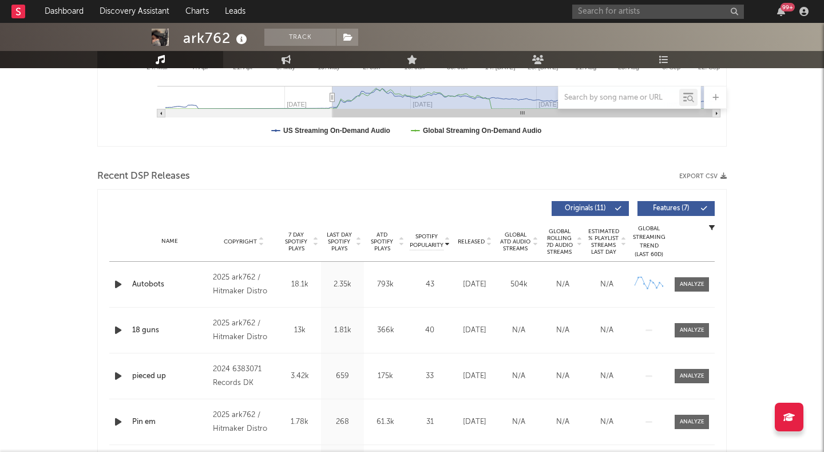
click at [468, 239] on span "Released" at bounding box center [471, 241] width 27 height 7
click at [678, 209] on span "Features ( 7 )" at bounding box center [671, 208] width 53 height 7
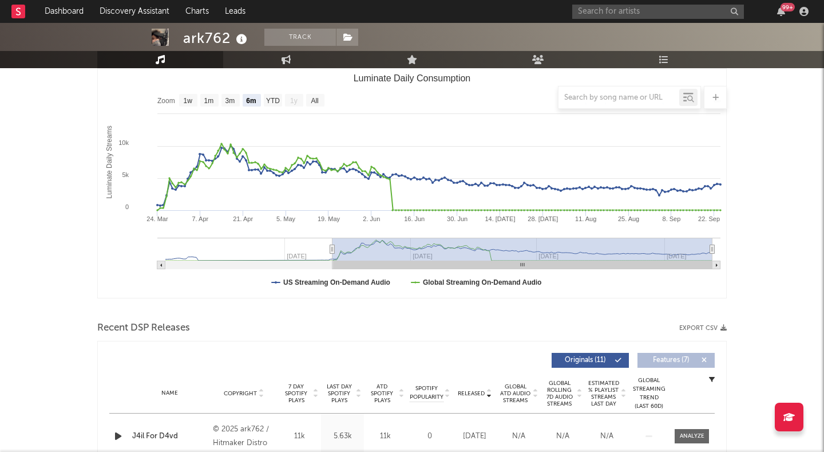
scroll to position [0, 0]
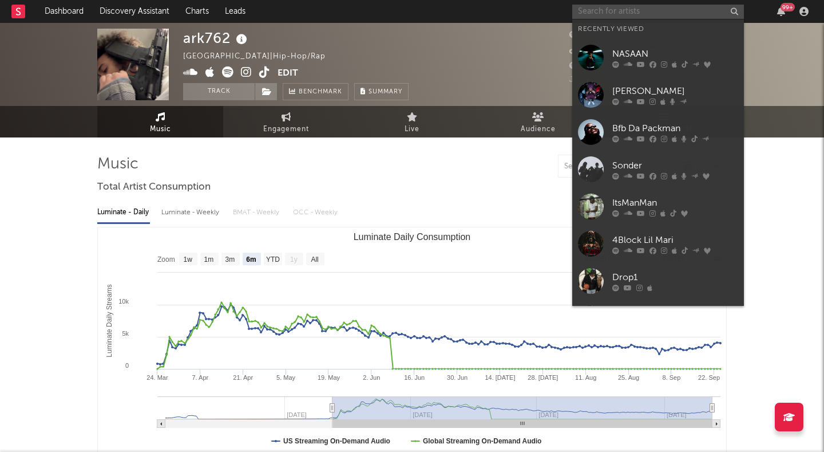
click at [590, 10] on input "text" at bounding box center [658, 12] width 172 height 14
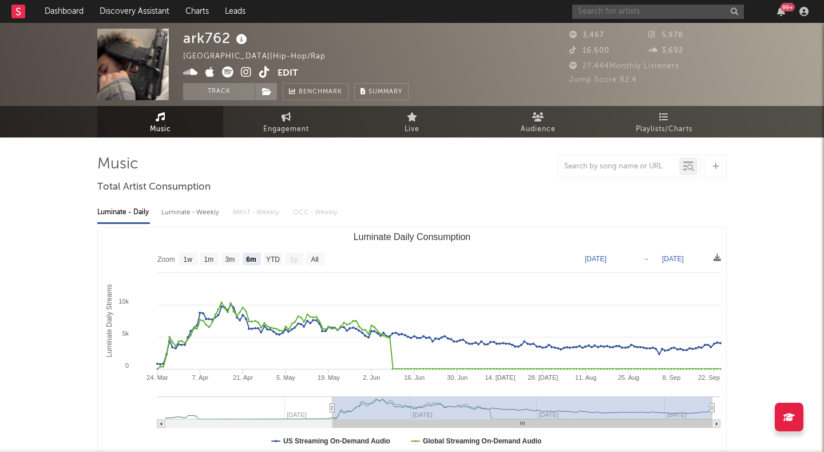
click at [609, 18] on input "text" at bounding box center [658, 12] width 172 height 14
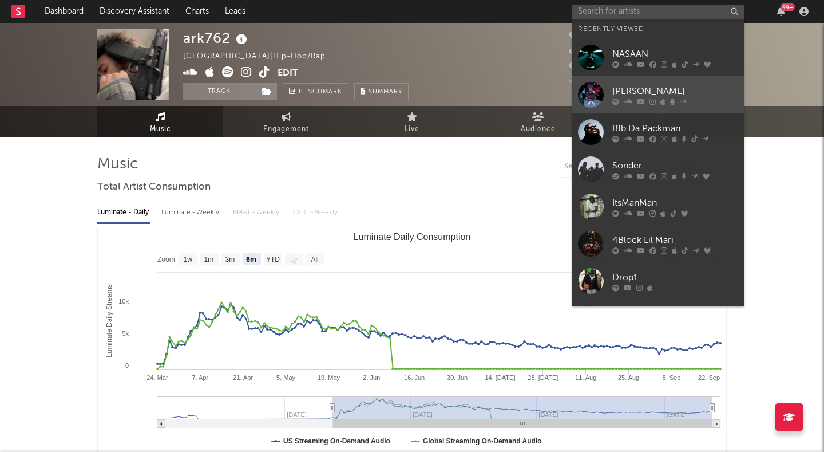
click at [591, 88] on div at bounding box center [591, 95] width 26 height 26
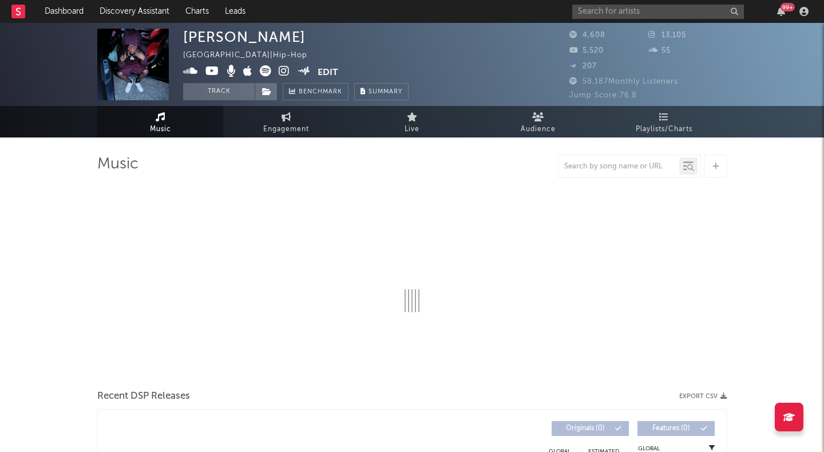
select select "6m"
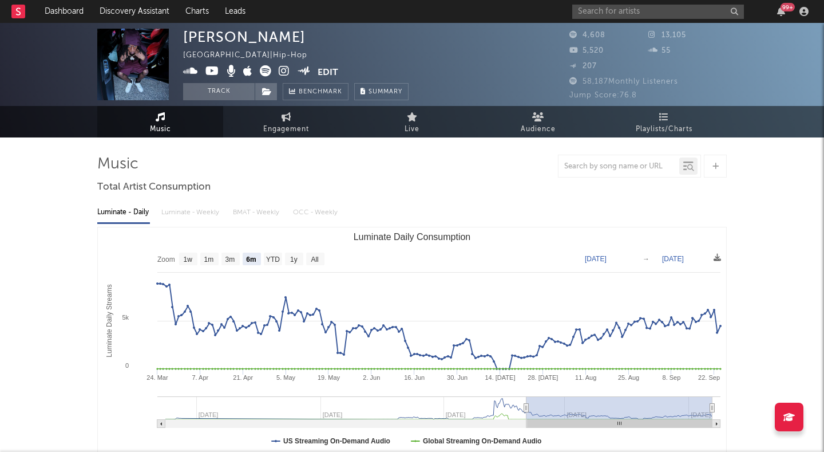
type input "[DATE]"
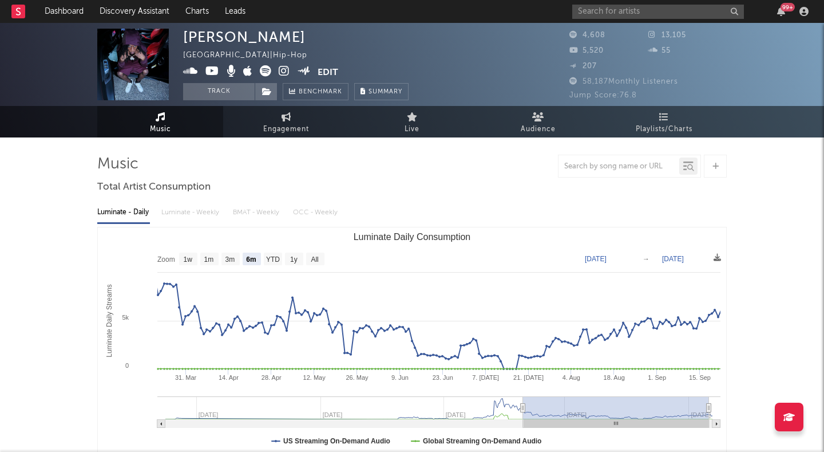
type input "[DATE]"
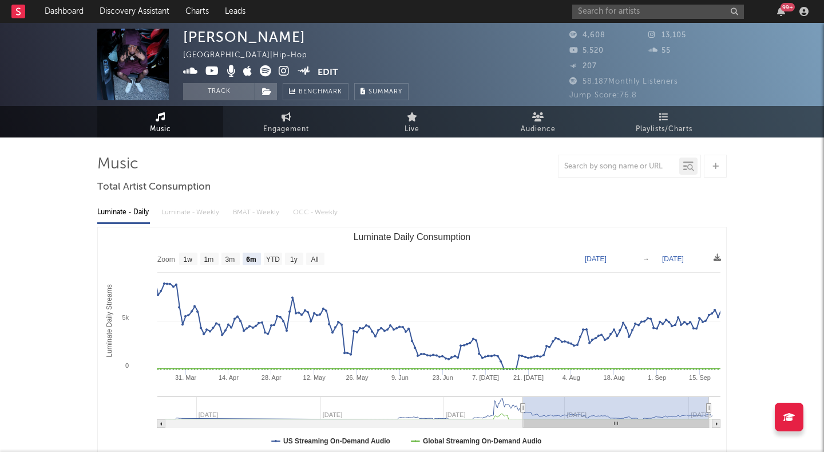
type input "[DATE]"
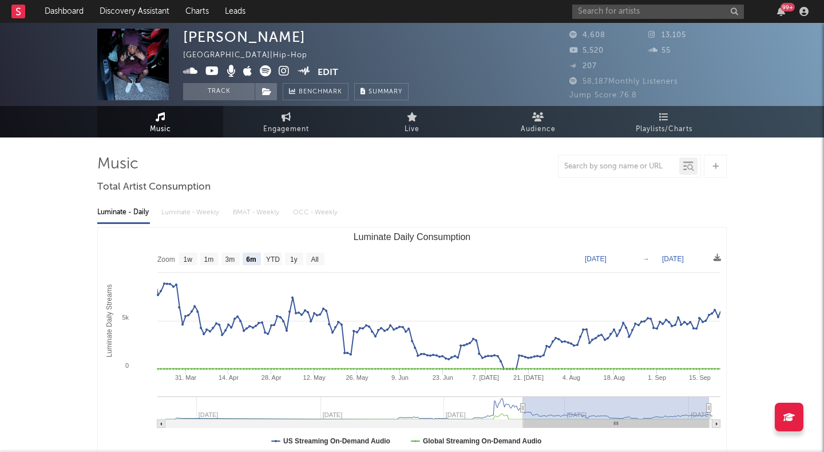
type input "[DATE]"
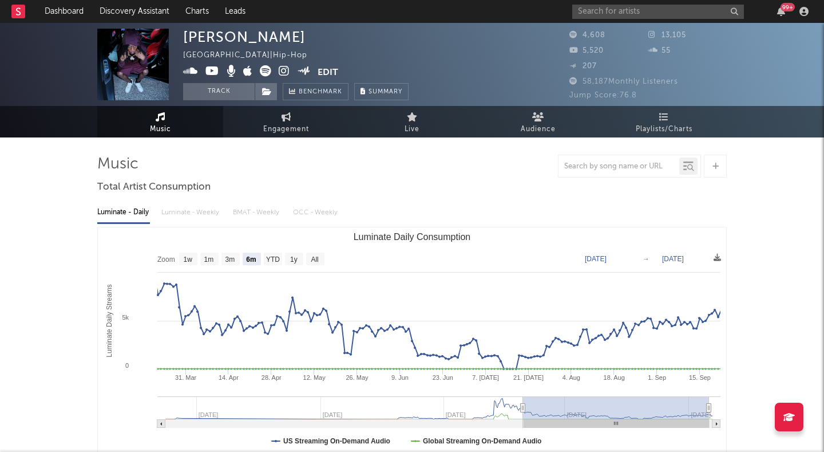
type input "[DATE]"
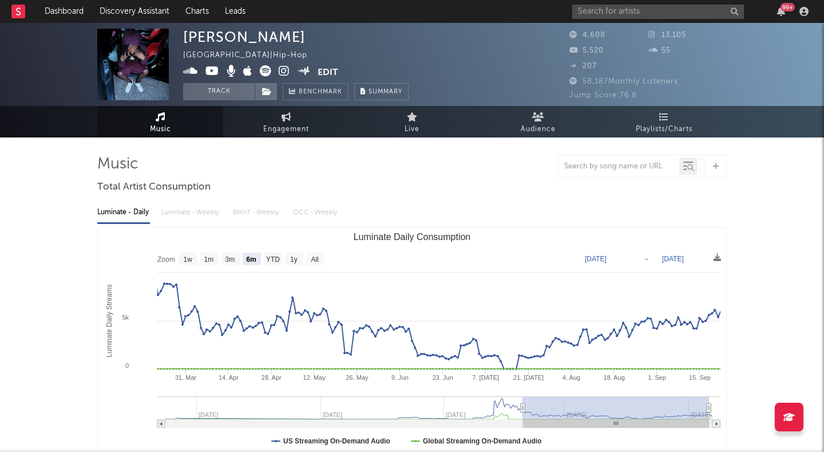
type input "[DATE]"
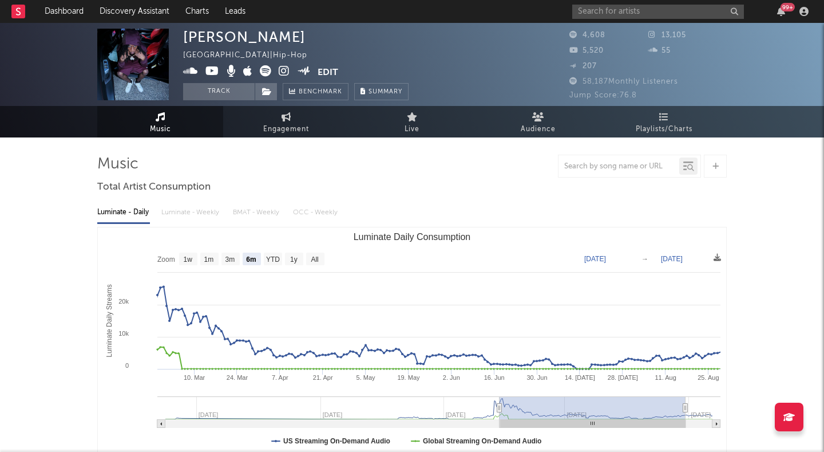
type input "[DATE]"
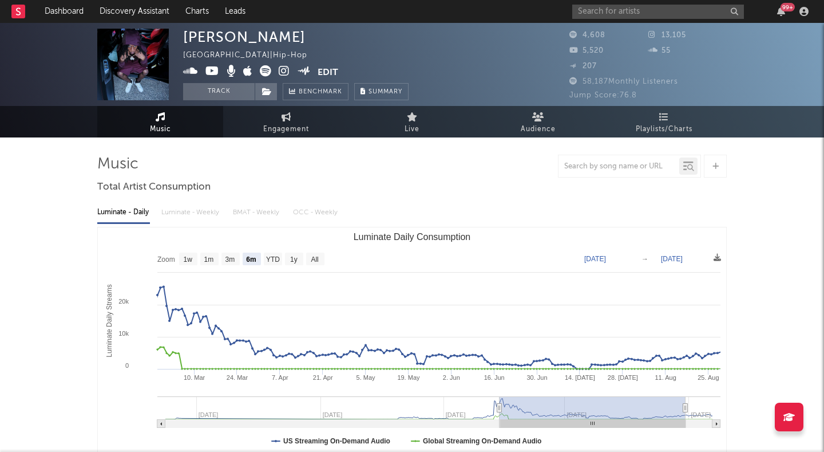
type input "[DATE]"
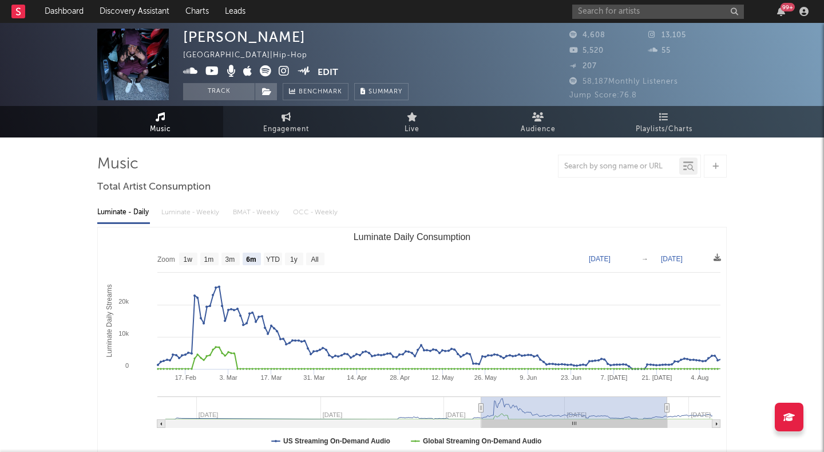
type input "[DATE]"
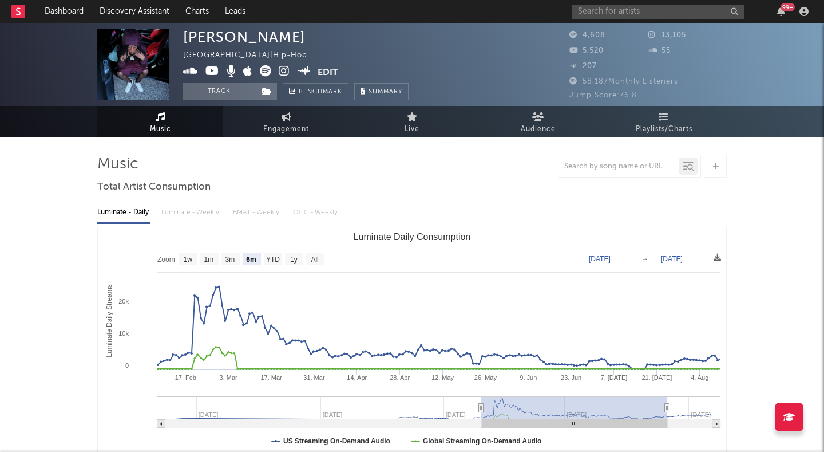
type input "[DATE]"
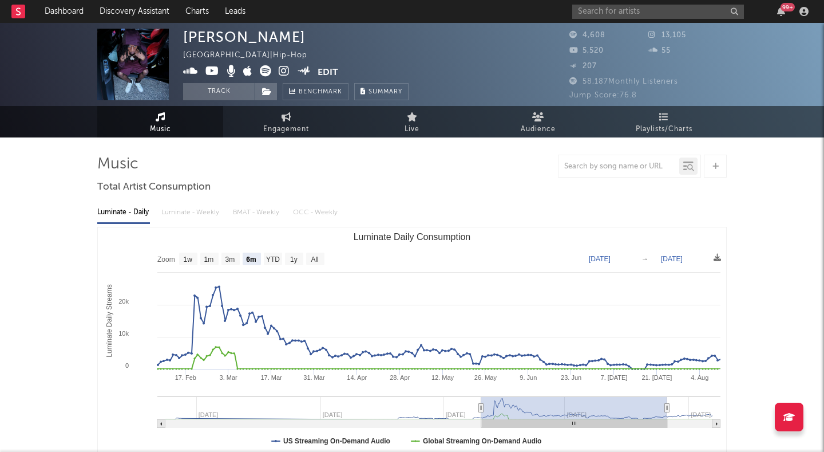
type input "[DATE]"
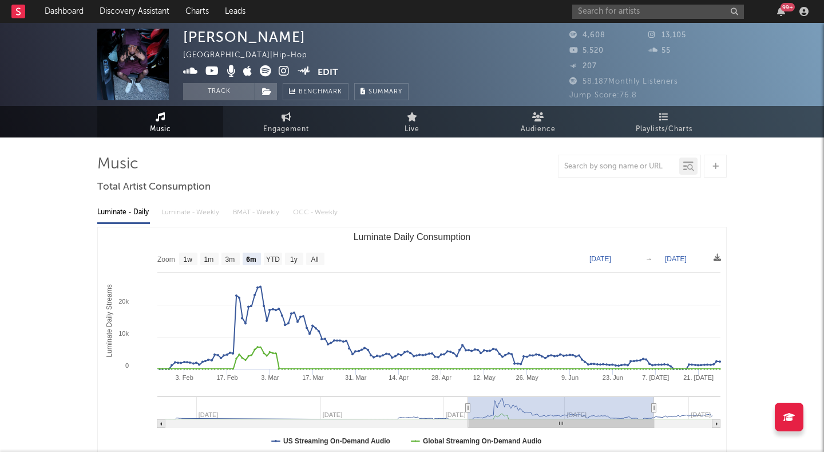
type input "[DATE]"
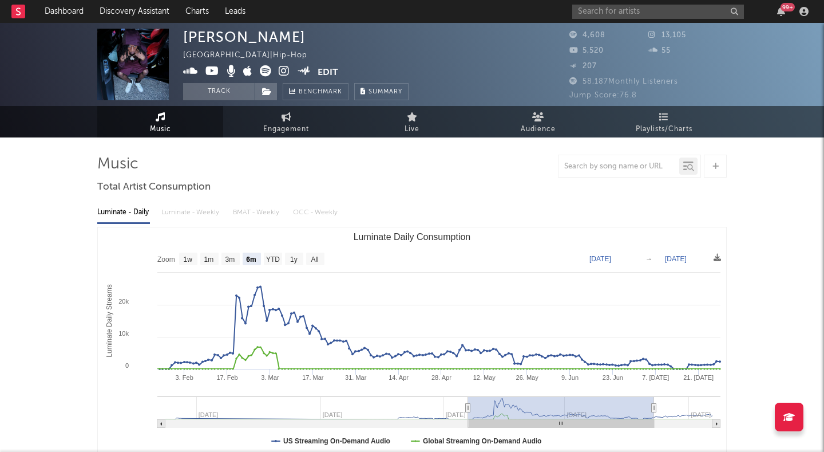
type input "[DATE]"
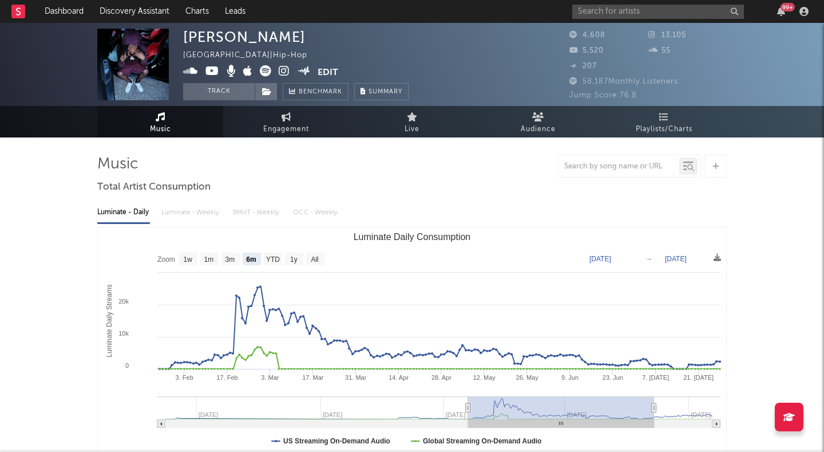
type input "[DATE]"
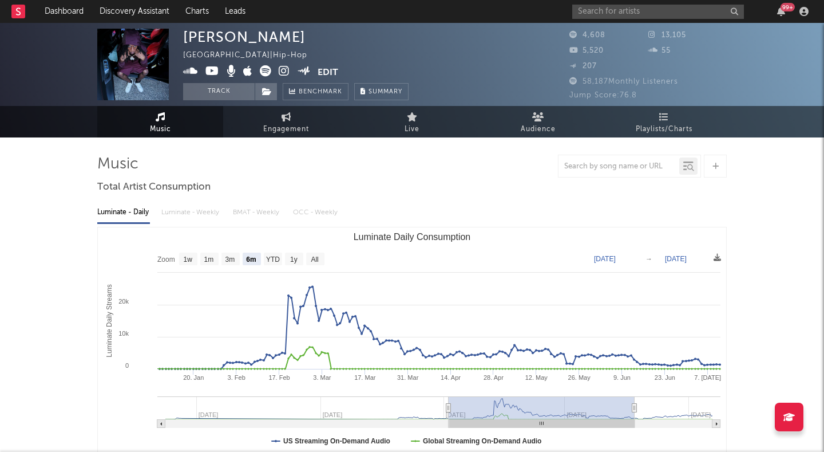
type input "[DATE]"
drag, startPoint x: 529, startPoint y: 406, endPoint x: 449, endPoint y: 404, distance: 80.2
click at [449, 404] on rect "Luminate Daily Consumption" at bounding box center [542, 407] width 186 height 23
type input "[DATE]"
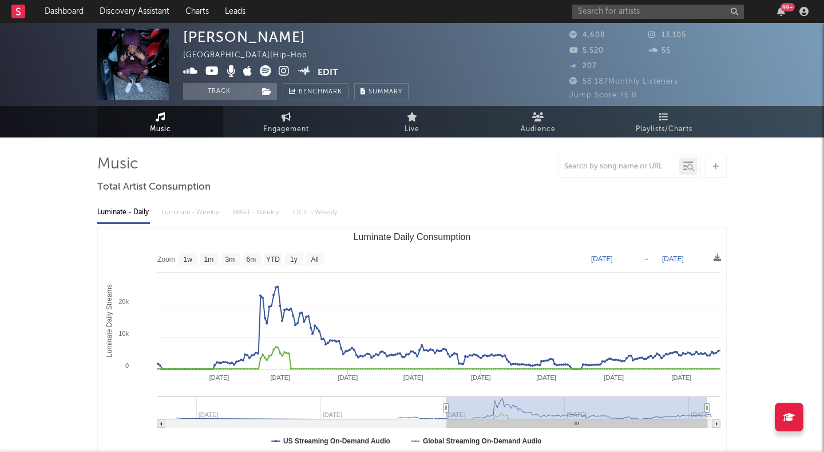
type input "[DATE]"
drag, startPoint x: 633, startPoint y: 409, endPoint x: 745, endPoint y: 417, distance: 112.5
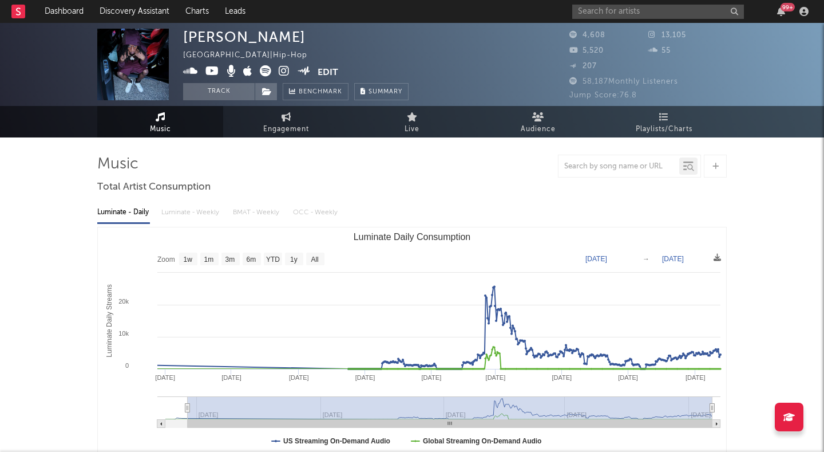
type input "[DATE]"
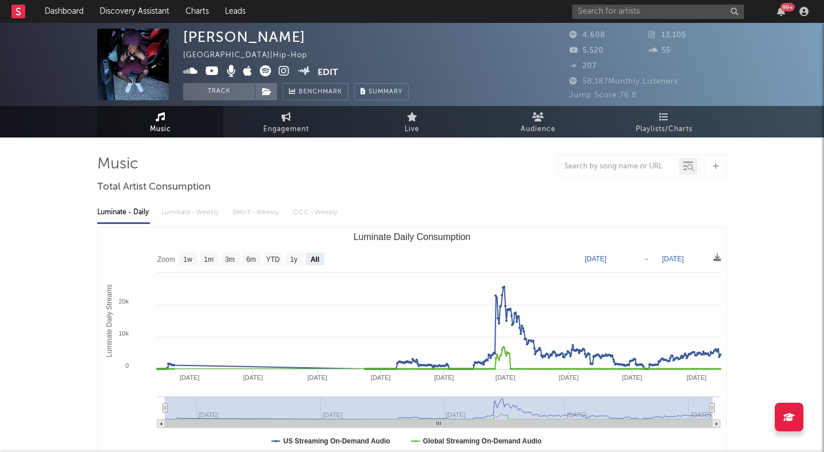
select select "All"
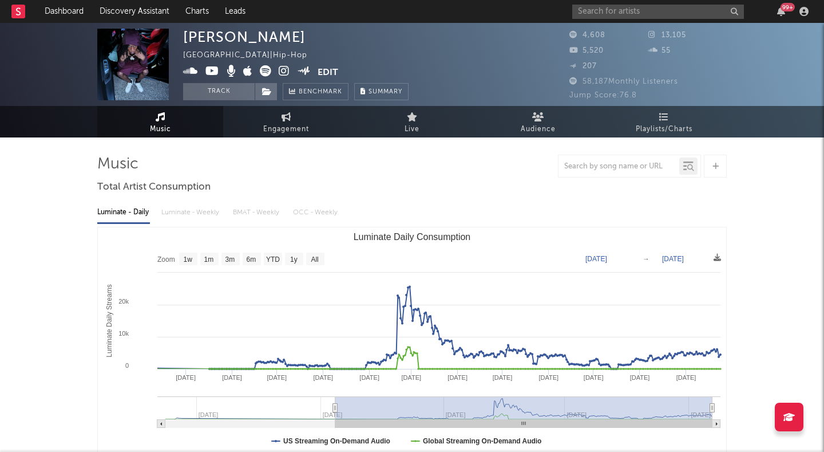
type input "[DATE]"
drag, startPoint x: 447, startPoint y: 405, endPoint x: 360, endPoint y: 374, distance: 91.6
click at [360, 374] on icon "Created with Highcharts 10.3.3 Luminate Daily Streams Luminate Daily Consumptio…" at bounding box center [412, 341] width 629 height 229
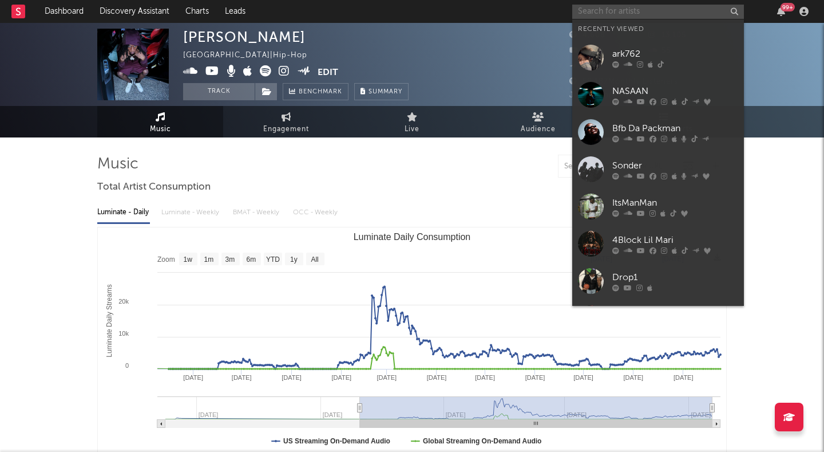
click at [610, 11] on input "text" at bounding box center [658, 12] width 172 height 14
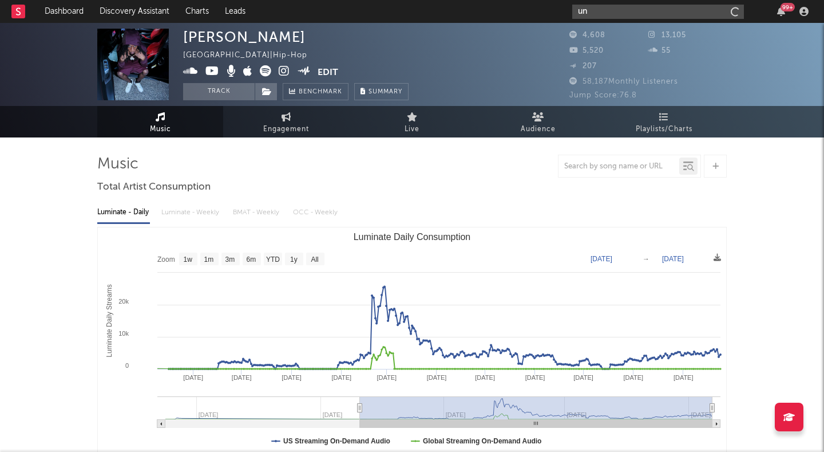
type input "u"
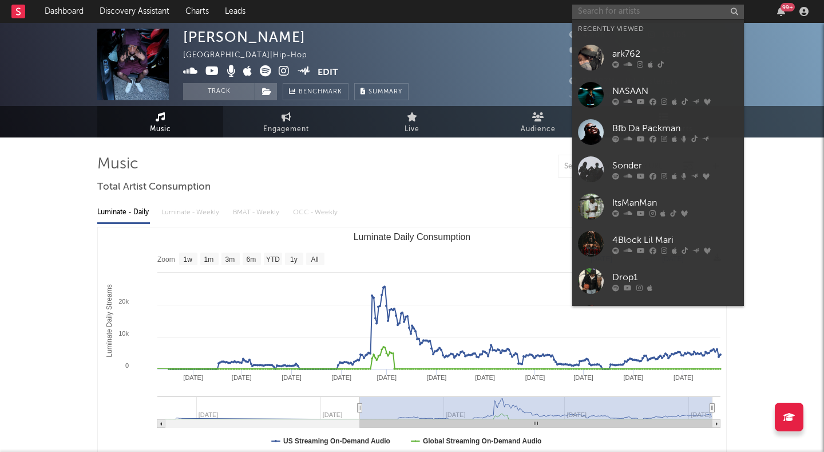
type input "h"
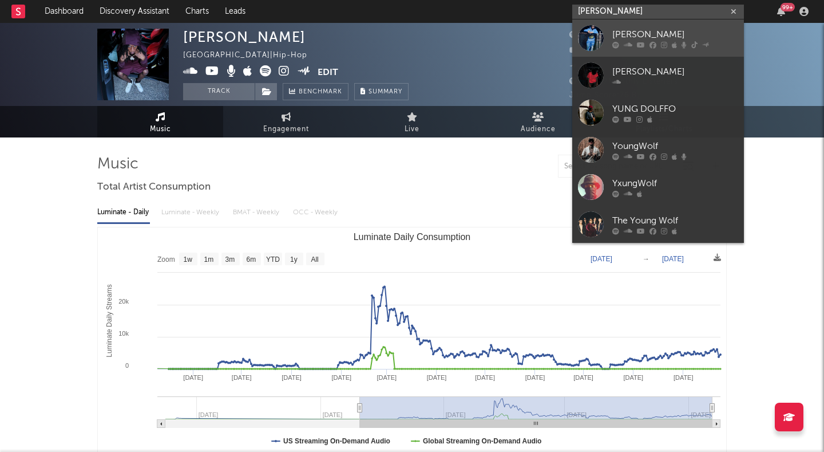
type input "[PERSON_NAME]"
click at [601, 25] on div at bounding box center [591, 38] width 26 height 26
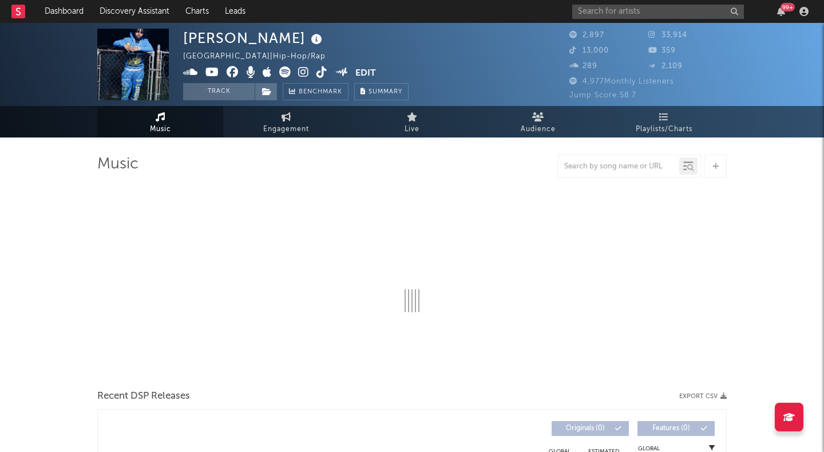
select select "6m"
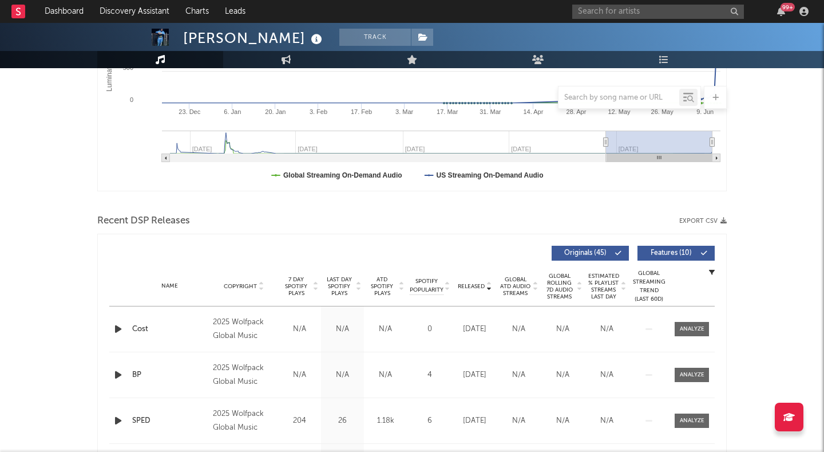
scroll to position [267, 0]
click at [696, 255] on button "Features ( 10 )" at bounding box center [676, 251] width 77 height 15
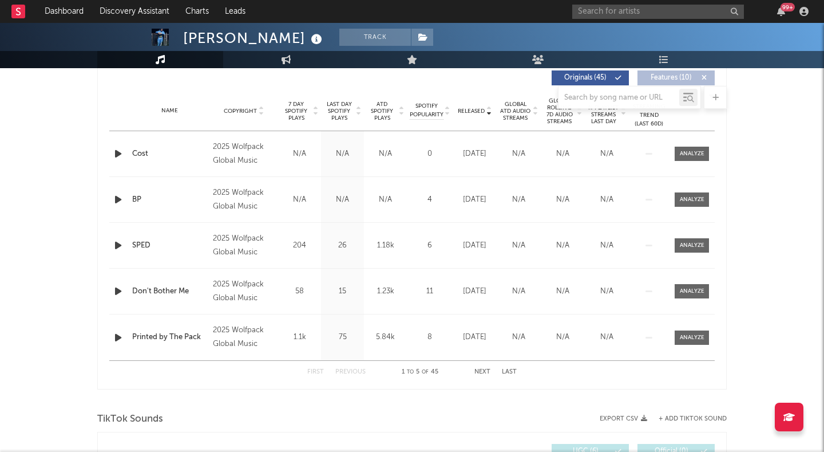
scroll to position [442, 0]
click at [119, 149] on icon "button" at bounding box center [118, 152] width 12 height 14
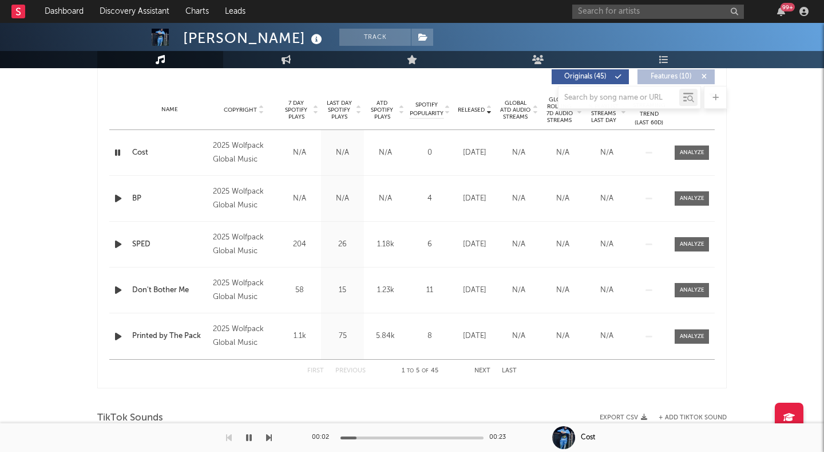
click at [117, 198] on icon "button" at bounding box center [118, 198] width 12 height 14
click at [117, 196] on icon "button" at bounding box center [117, 198] width 11 height 14
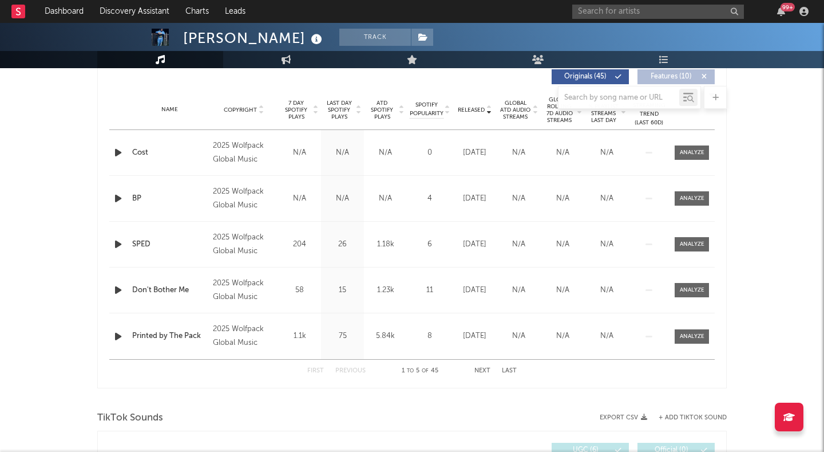
click at [433, 106] on div at bounding box center [412, 97] width 630 height 23
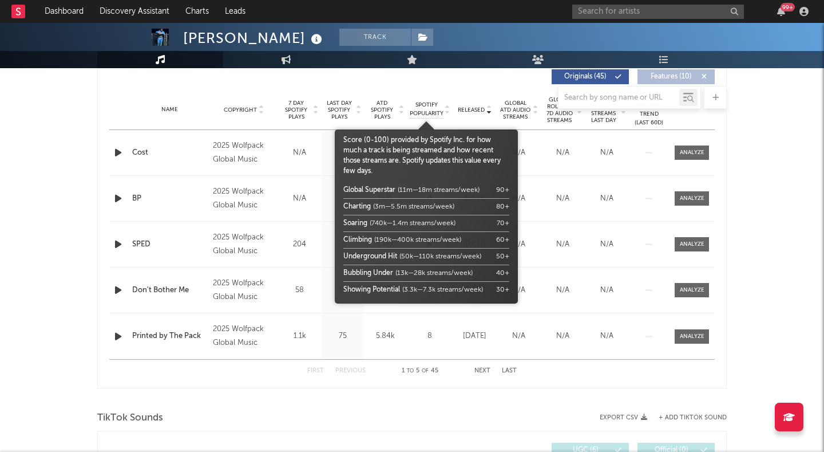
click at [422, 112] on span "Spotify Popularity" at bounding box center [427, 109] width 34 height 17
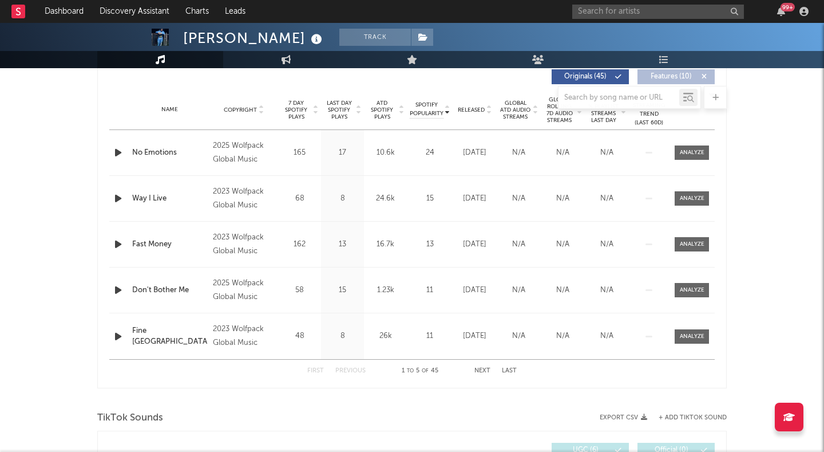
click at [471, 104] on div at bounding box center [412, 97] width 630 height 23
click at [469, 108] on div at bounding box center [412, 97] width 630 height 23
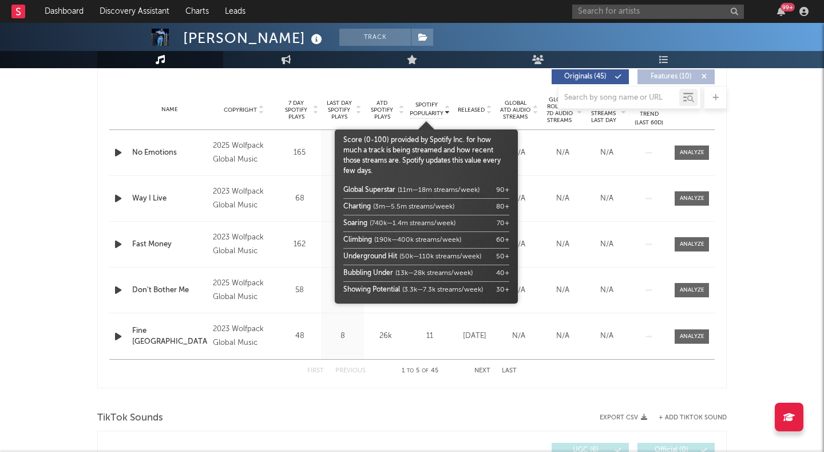
click at [435, 110] on span "Spotify Popularity" at bounding box center [427, 109] width 34 height 17
click at [467, 110] on body "Dashboard Discovery Assistant Charts Leads 99 + Notifications Settings Mark all…" at bounding box center [412, 446] width 824 height 1730
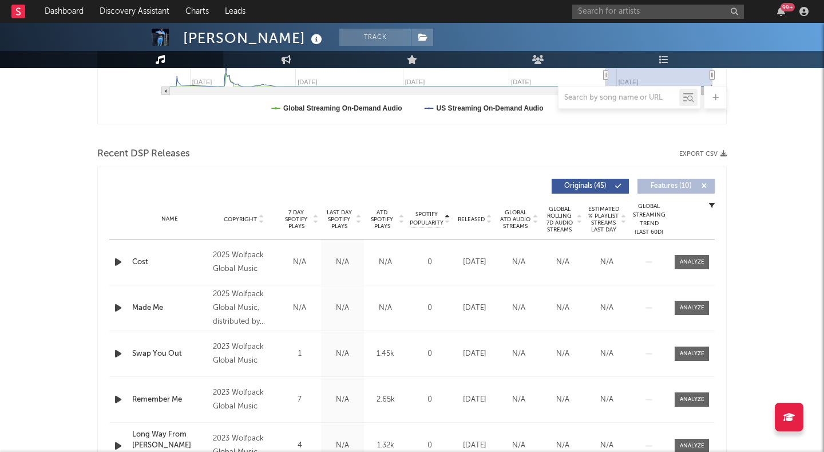
scroll to position [249, 0]
